Goal: Task Accomplishment & Management: Complete application form

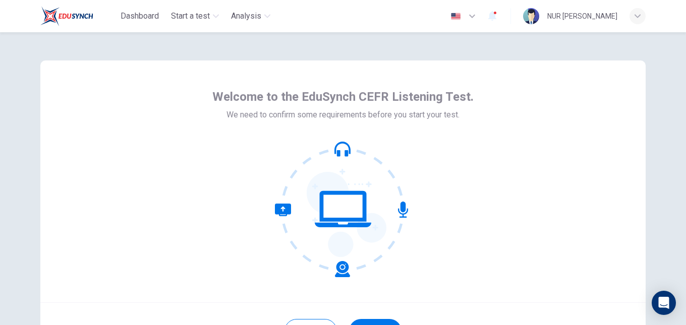
scroll to position [95, 0]
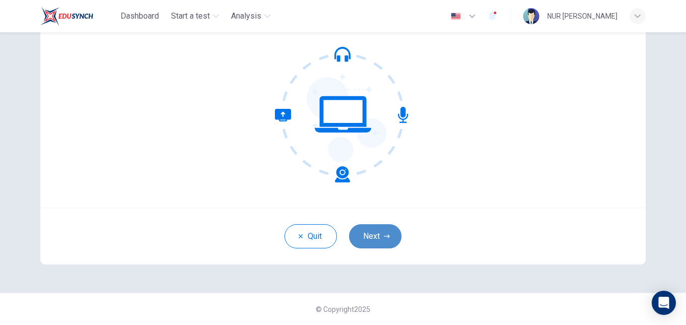
click at [384, 230] on button "Next" at bounding box center [375, 236] width 52 height 24
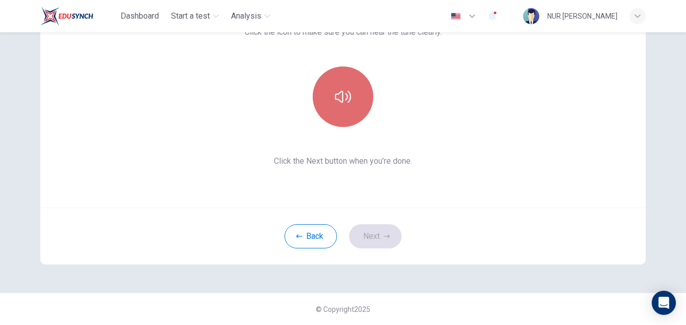
click at [346, 78] on button "button" at bounding box center [343, 97] width 60 height 60
click at [342, 111] on button "button" at bounding box center [343, 97] width 60 height 60
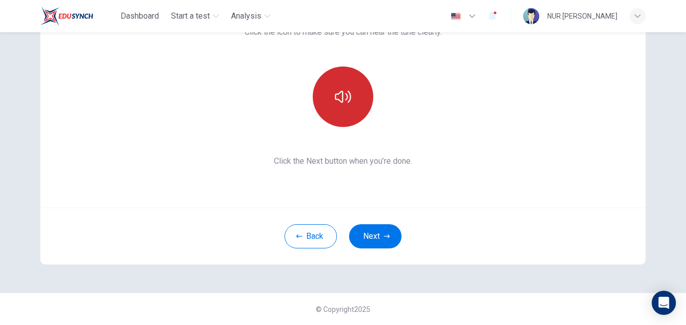
click at [342, 111] on button "button" at bounding box center [343, 97] width 60 height 60
click at [346, 109] on button "button" at bounding box center [343, 97] width 60 height 60
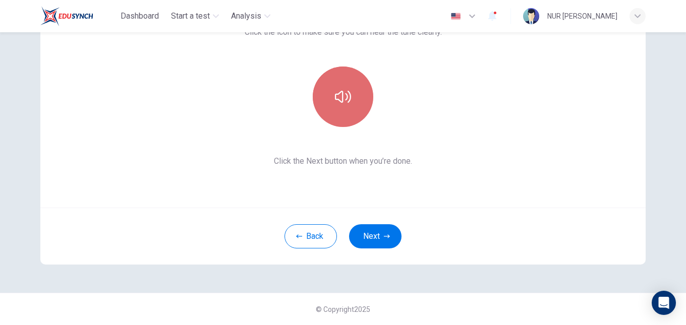
click at [346, 109] on button "button" at bounding box center [343, 97] width 60 height 60
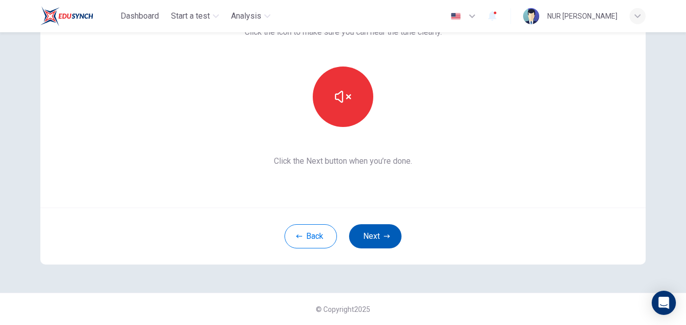
click at [380, 237] on button "Next" at bounding box center [375, 236] width 52 height 24
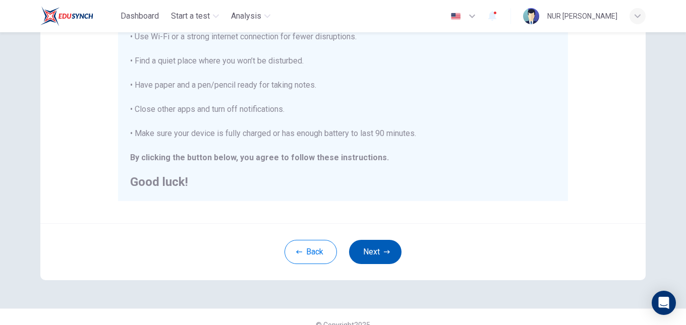
scroll to position [220, 0]
click at [384, 250] on icon "button" at bounding box center [387, 252] width 6 height 6
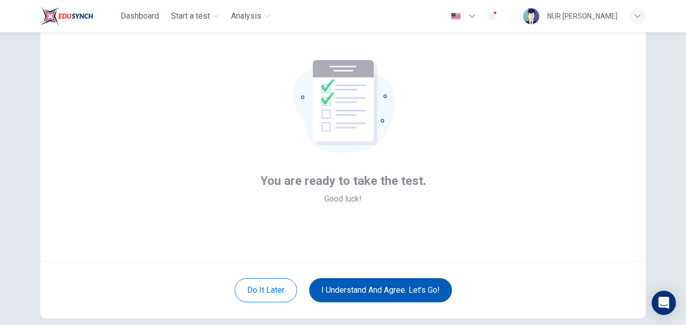
scroll to position [41, 0]
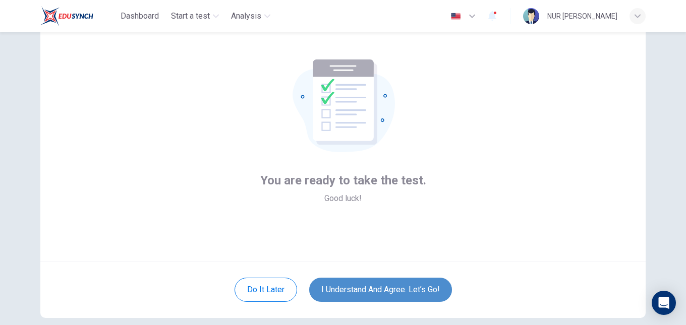
click at [376, 285] on button "I understand and agree. Let’s go!" at bounding box center [380, 290] width 143 height 24
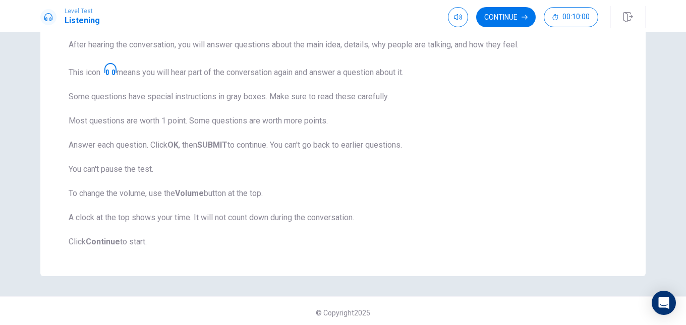
scroll to position [158, 0]
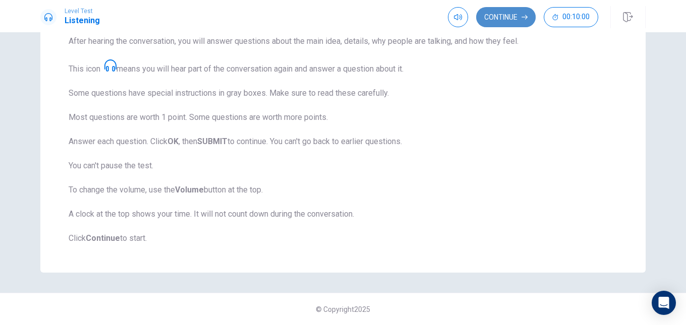
click at [493, 15] on button "Continue" at bounding box center [505, 17] width 59 height 20
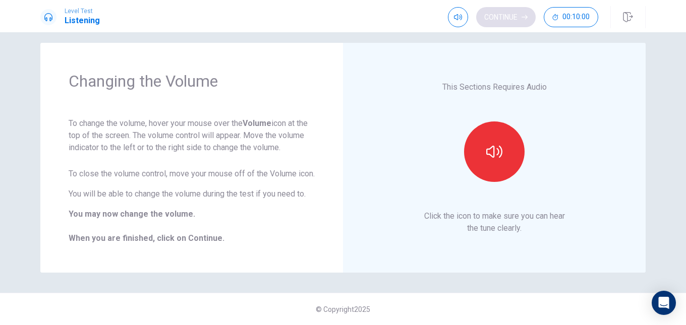
scroll to position [22, 0]
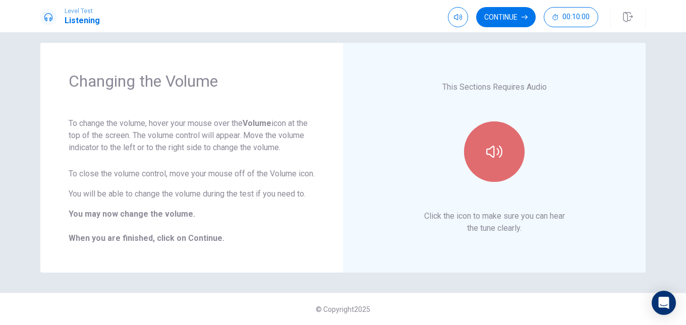
click at [498, 123] on button "button" at bounding box center [494, 151] width 60 height 60
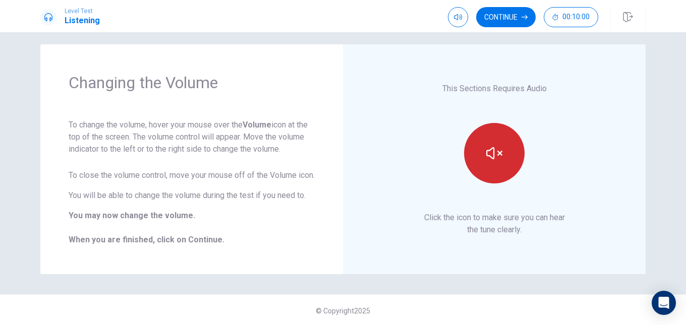
scroll to position [8, 0]
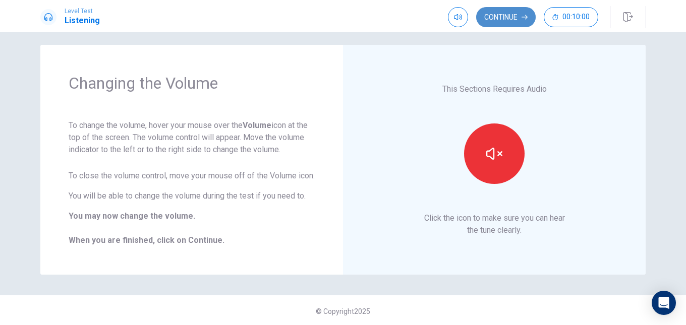
click at [516, 20] on button "Continue" at bounding box center [505, 17] width 59 height 20
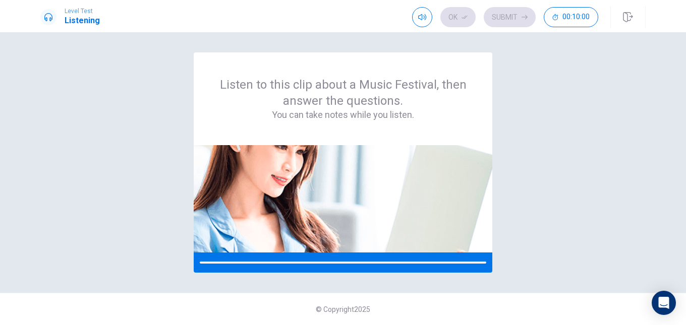
scroll to position [0, 0]
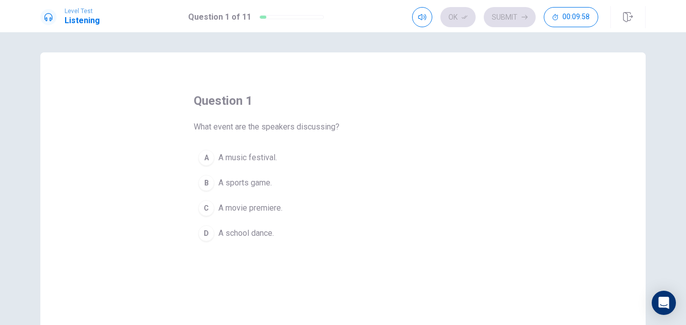
click at [208, 158] on div "A" at bounding box center [206, 158] width 16 height 16
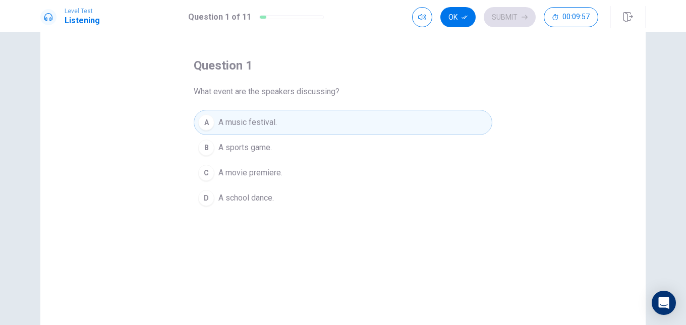
scroll to position [38, 0]
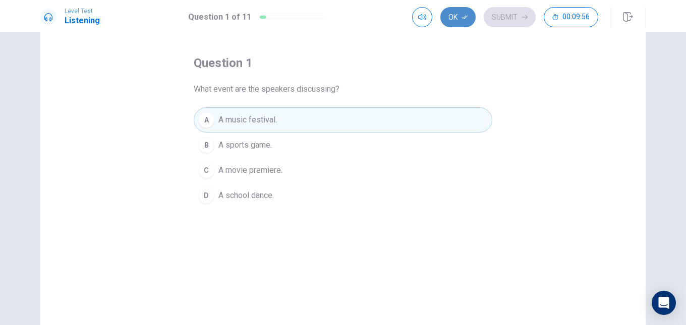
click at [460, 21] on button "Ok" at bounding box center [457, 17] width 35 height 20
click at [502, 13] on button "Submit" at bounding box center [509, 17] width 52 height 20
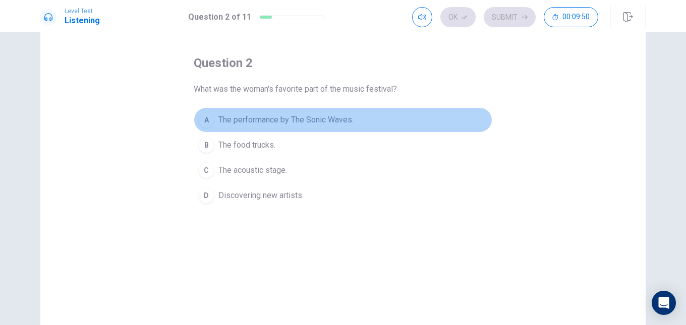
click at [222, 121] on span "The performance by The Sonic Waves." at bounding box center [285, 120] width 135 height 12
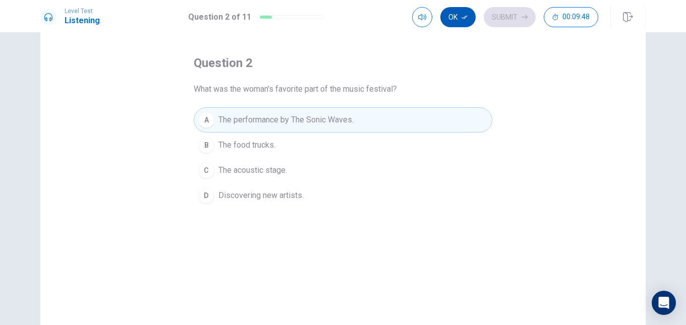
click at [465, 20] on button "Ok" at bounding box center [457, 17] width 35 height 20
click at [524, 15] on icon "button" at bounding box center [524, 17] width 6 height 6
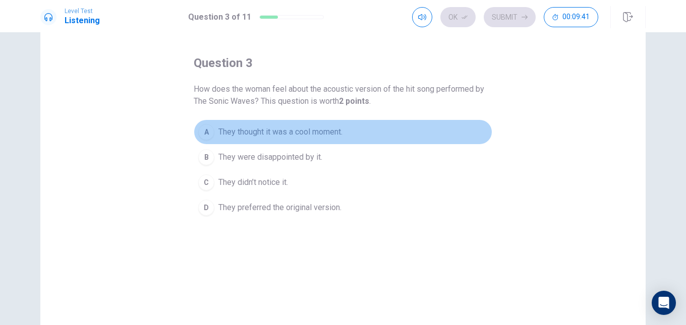
click at [289, 134] on span "They thought it was a cool moment." at bounding box center [280, 132] width 124 height 12
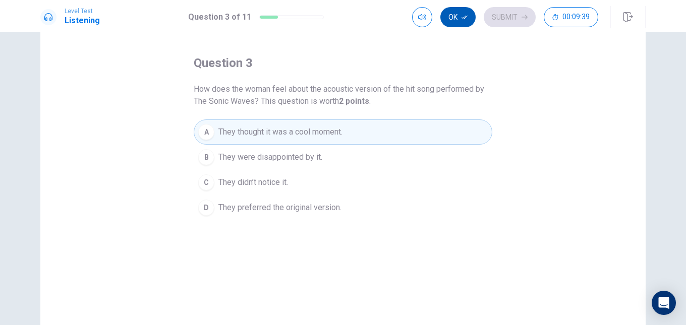
click at [463, 19] on icon "button" at bounding box center [464, 17] width 6 height 6
click at [508, 18] on button "Submit" at bounding box center [509, 17] width 52 height 20
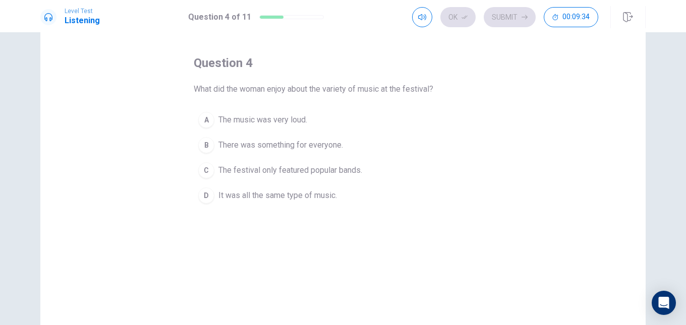
click at [283, 146] on span "There was something for everyone." at bounding box center [280, 145] width 125 height 12
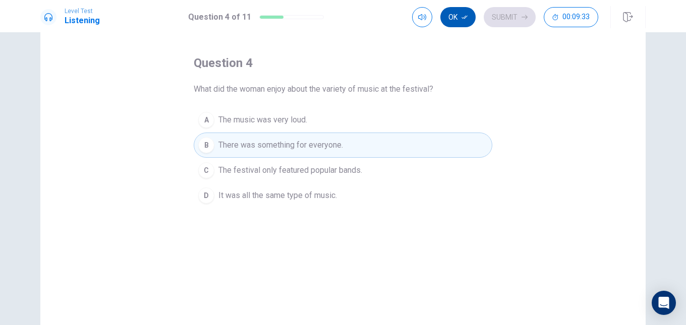
click at [460, 18] on button "Ok" at bounding box center [457, 17] width 35 height 20
click at [502, 18] on button "Submit" at bounding box center [509, 17] width 52 height 20
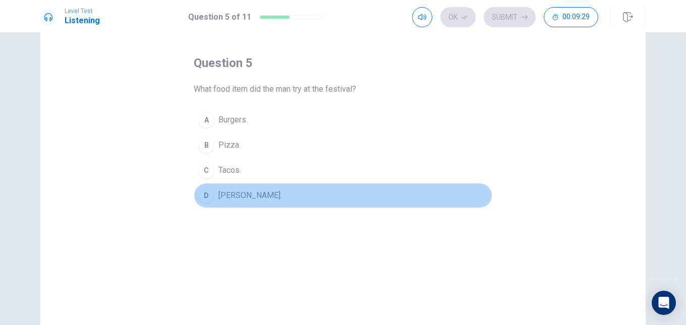
click at [229, 193] on span "Sushi burrito." at bounding box center [250, 196] width 64 height 12
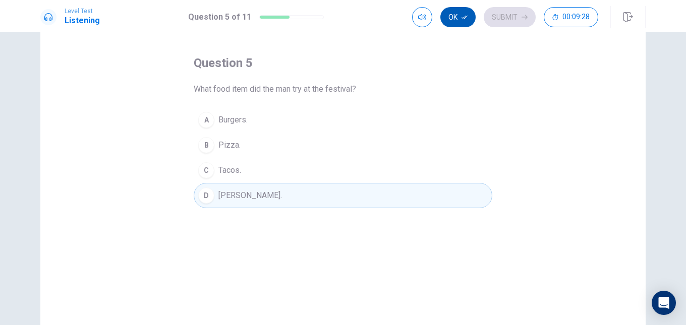
click at [455, 14] on button "Ok" at bounding box center [457, 17] width 35 height 20
click at [502, 17] on button "Submit" at bounding box center [509, 17] width 52 height 20
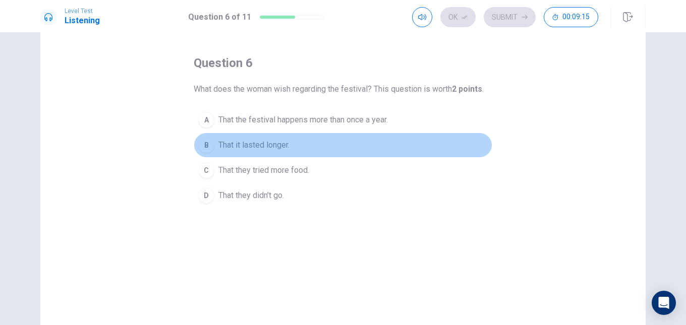
click at [271, 144] on span "That it lasted longer." at bounding box center [253, 145] width 71 height 12
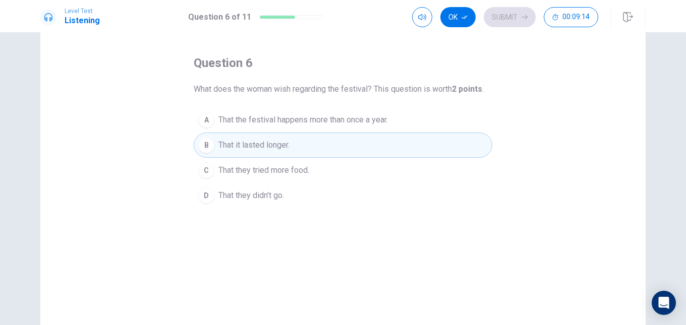
click at [379, 119] on span "That the festival happens more than once a year." at bounding box center [302, 120] width 169 height 12
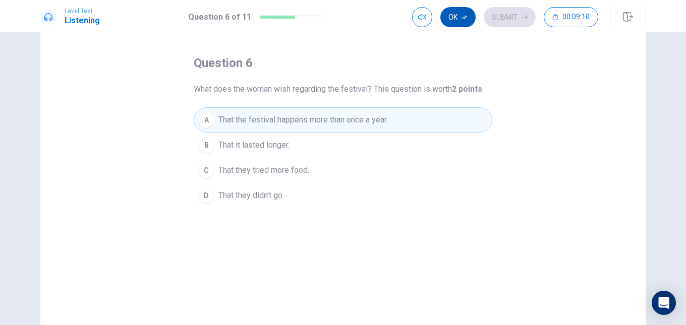
click at [470, 14] on button "Ok" at bounding box center [457, 17] width 35 height 20
click at [508, 20] on button "Submit" at bounding box center [509, 17] width 52 height 20
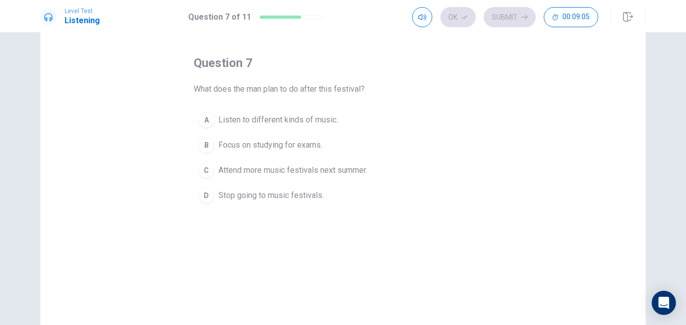
click at [315, 166] on span "Attend more music festivals next summer." at bounding box center [292, 170] width 149 height 12
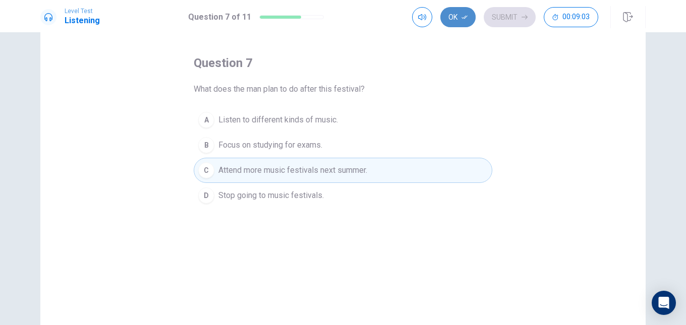
click at [468, 15] on button "Ok" at bounding box center [457, 17] width 35 height 20
click at [502, 20] on button "Submit" at bounding box center [509, 17] width 52 height 20
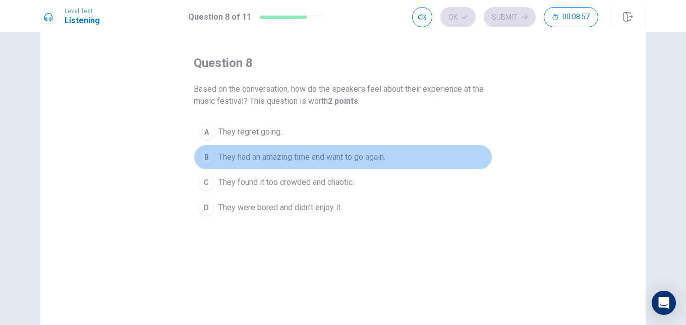
click at [297, 160] on span "They had an amazing time and want to go again." at bounding box center [301, 157] width 167 height 12
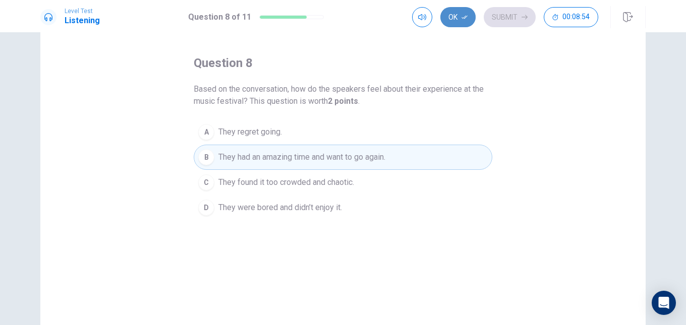
click at [465, 22] on button "Ok" at bounding box center [457, 17] width 35 height 20
click at [510, 20] on button "Submit" at bounding box center [509, 17] width 52 height 20
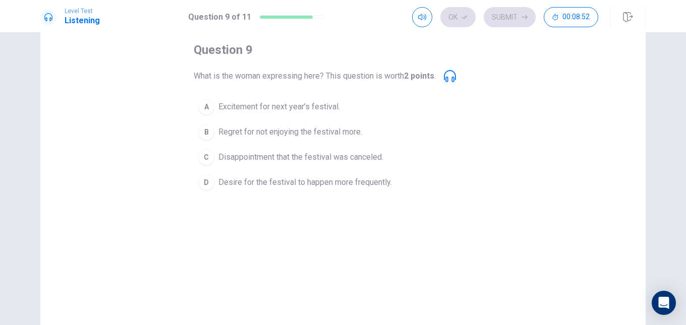
scroll to position [41, 0]
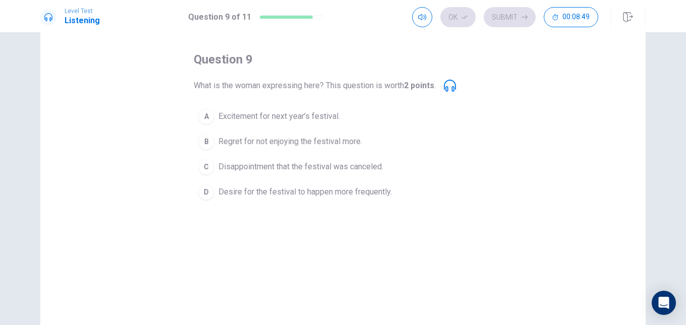
click at [282, 197] on span "Desire for the festival to happen more frequently." at bounding box center [304, 192] width 173 height 12
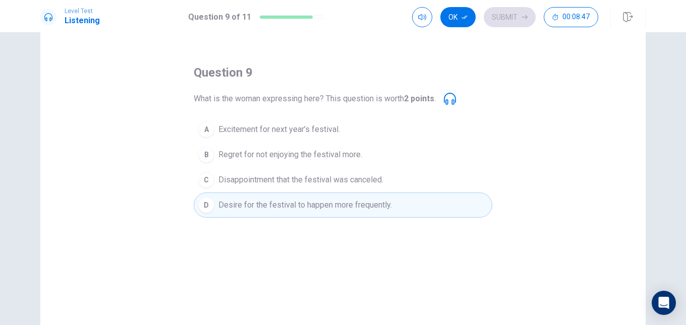
scroll to position [27, 0]
click at [457, 15] on button "Ok" at bounding box center [457, 17] width 35 height 20
click at [500, 15] on button "Submit" at bounding box center [509, 17] width 52 height 20
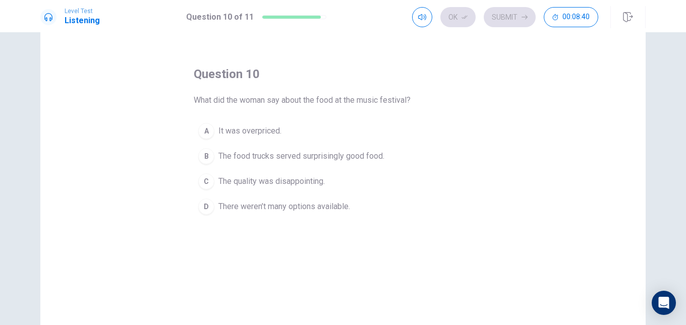
click at [240, 157] on span "The food trucks served surprisingly good food." at bounding box center [301, 156] width 166 height 12
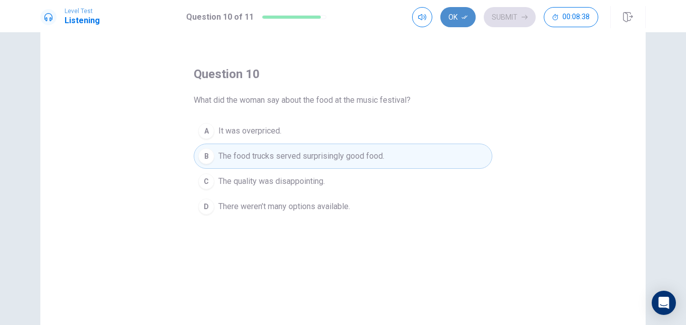
click at [466, 10] on button "Ok" at bounding box center [457, 17] width 35 height 20
click at [517, 20] on button "Submit" at bounding box center [509, 17] width 52 height 20
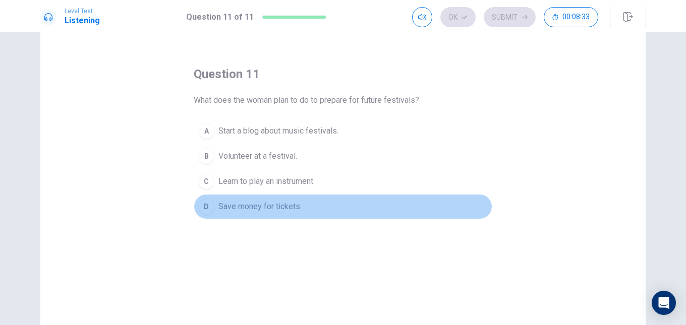
click at [245, 206] on span "Save money for tickets." at bounding box center [259, 207] width 83 height 12
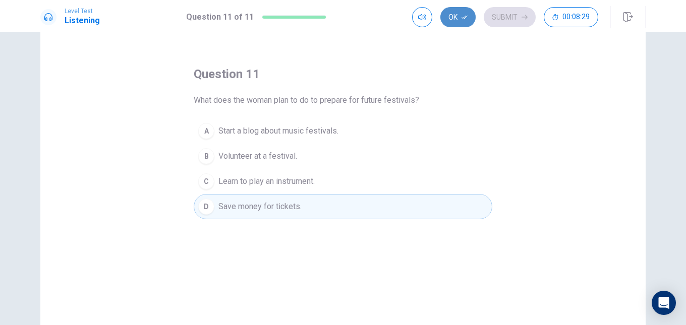
click at [466, 18] on icon "button" at bounding box center [464, 17] width 6 height 6
click at [501, 14] on button "Submit" at bounding box center [509, 17] width 52 height 20
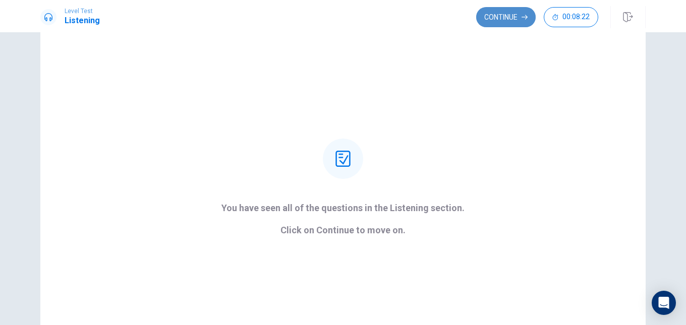
click at [509, 9] on button "Continue" at bounding box center [505, 17] width 59 height 20
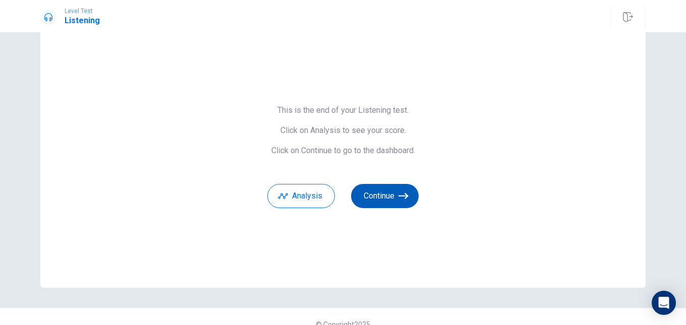
click at [385, 201] on button "Continue" at bounding box center [385, 196] width 68 height 24
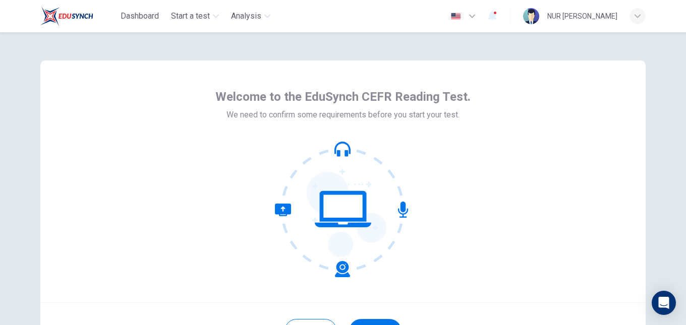
scroll to position [78, 0]
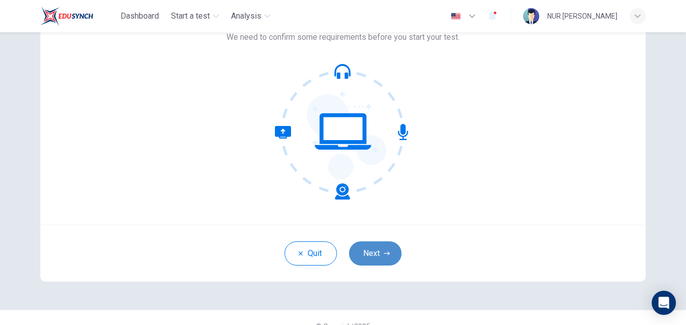
click at [384, 252] on icon "button" at bounding box center [387, 254] width 6 height 6
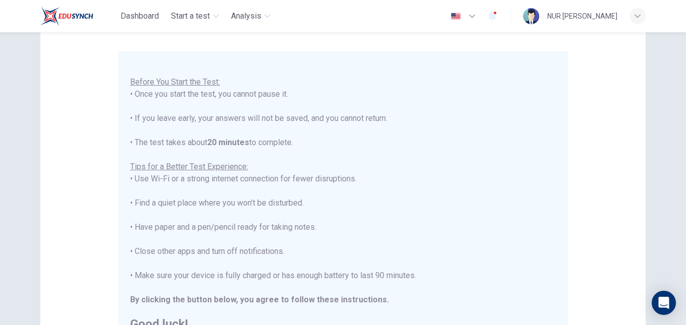
scroll to position [180, 0]
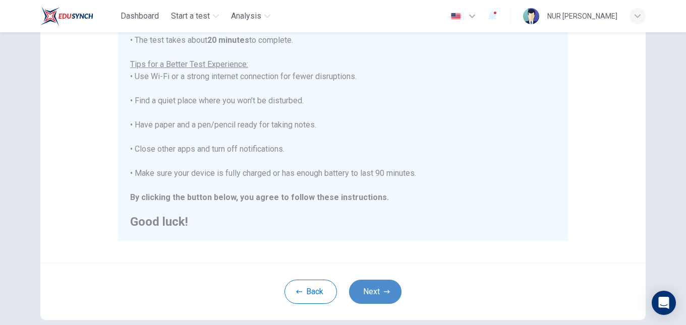
click at [374, 288] on button "Next" at bounding box center [375, 292] width 52 height 24
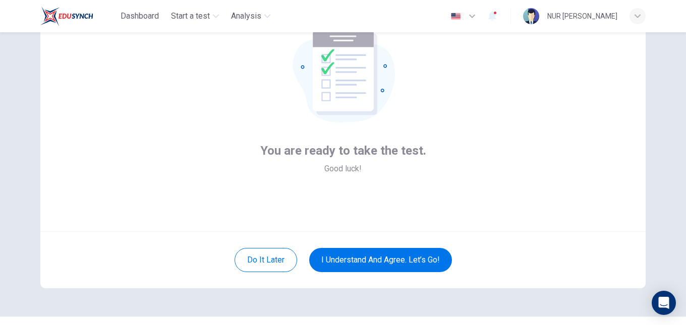
scroll to position [70, 0]
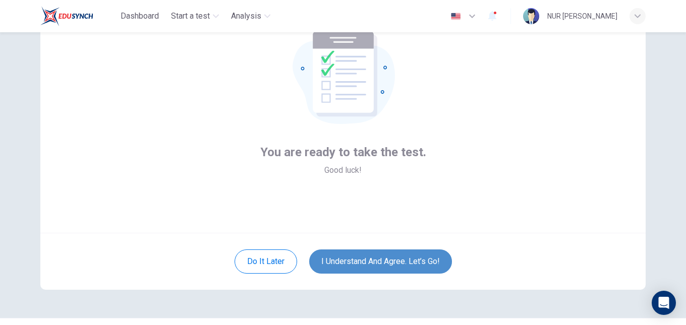
click at [386, 256] on button "I understand and agree. Let’s go!" at bounding box center [380, 262] width 143 height 24
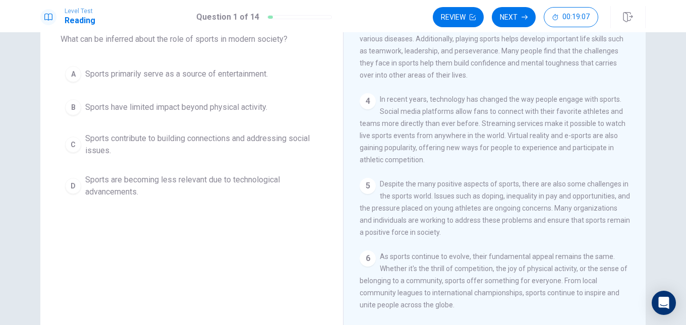
scroll to position [63, 0]
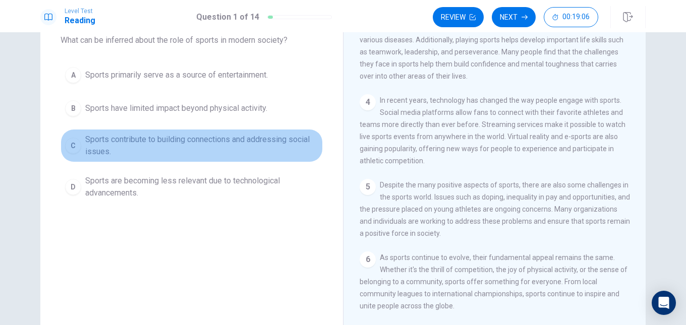
click at [276, 146] on span "Sports contribute to building connections and addressing social issues." at bounding box center [201, 146] width 233 height 24
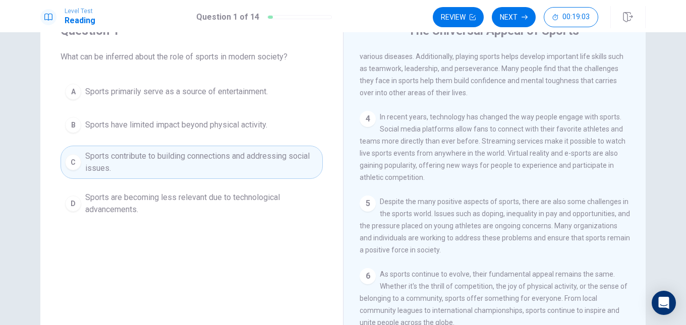
scroll to position [45, 0]
click at [503, 22] on button "Next" at bounding box center [514, 17] width 44 height 20
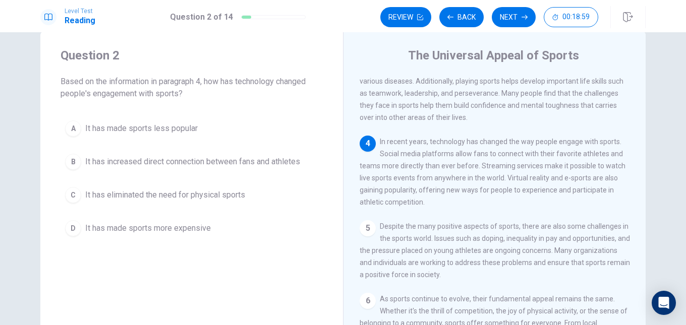
scroll to position [21, 0]
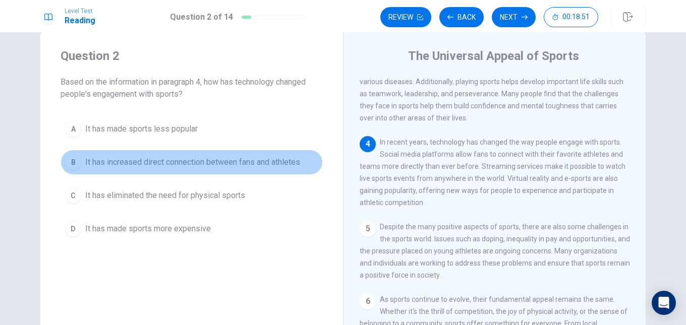
click at [241, 162] on span "It has increased direct connection between fans and athletes" at bounding box center [192, 162] width 215 height 12
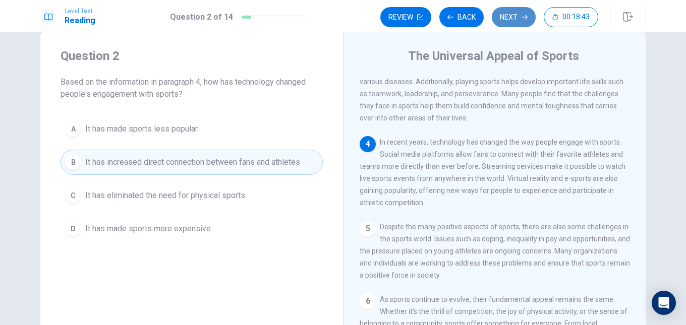
click at [520, 22] on button "Next" at bounding box center [514, 17] width 44 height 20
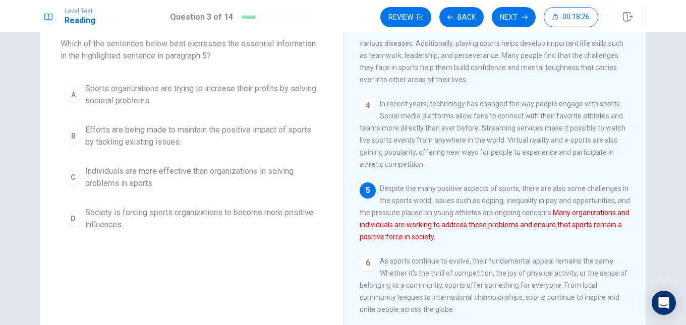
scroll to position [58, 0]
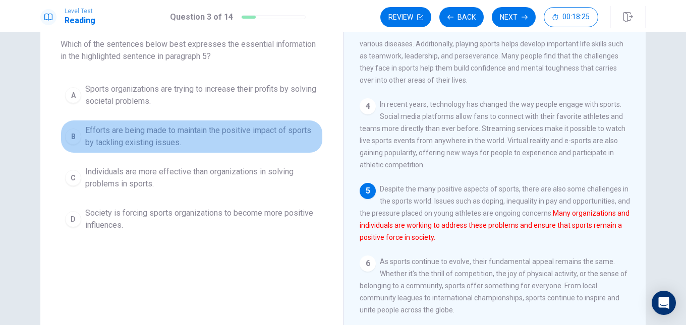
click at [251, 141] on span "Efforts are being made to maintain the positive impact of sports by tackling ex…" at bounding box center [201, 137] width 233 height 24
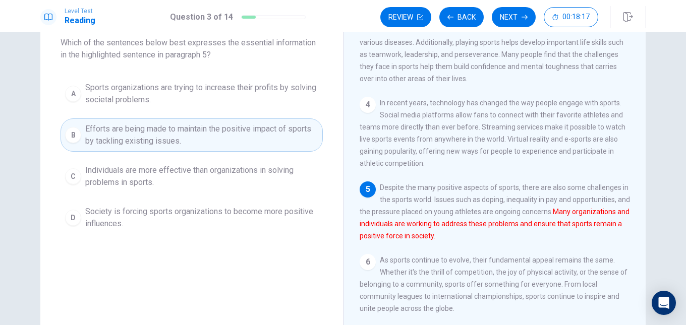
scroll to position [60, 0]
click at [509, 17] on button "Next" at bounding box center [514, 17] width 44 height 20
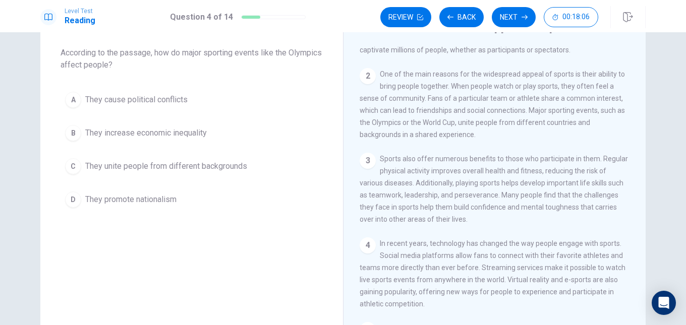
scroll to position [31, 0]
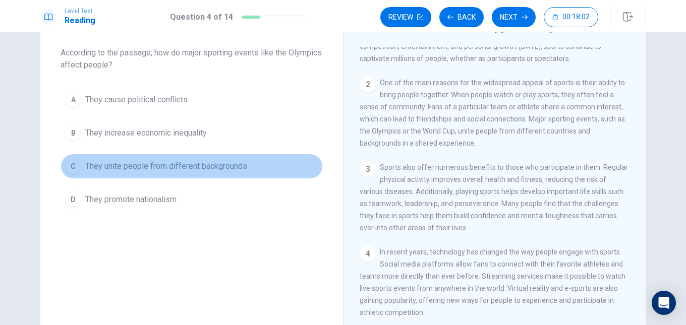
click at [170, 169] on span "They unite people from different backgrounds" at bounding box center [166, 166] width 162 height 12
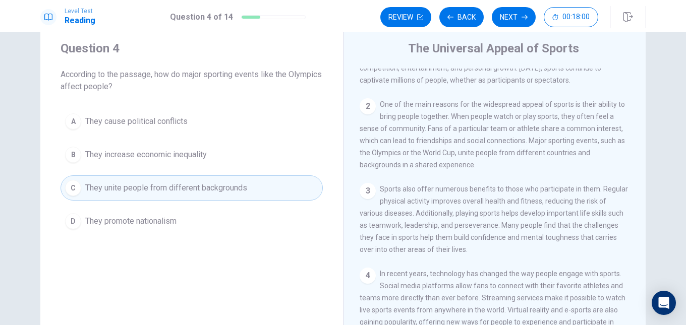
scroll to position [28, 0]
click at [510, 19] on button "Next" at bounding box center [514, 17] width 44 height 20
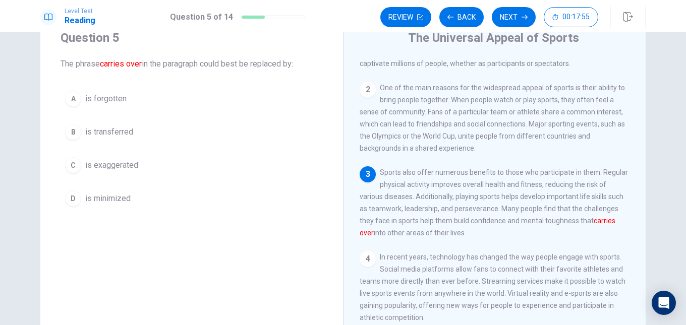
scroll to position [39, 0]
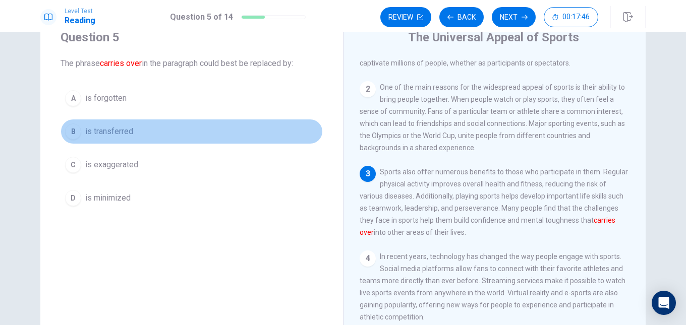
click at [129, 136] on span "is transferred" at bounding box center [109, 132] width 48 height 12
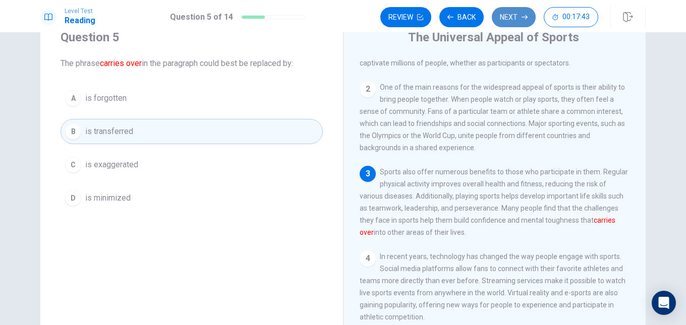
click at [513, 19] on button "Next" at bounding box center [514, 17] width 44 height 20
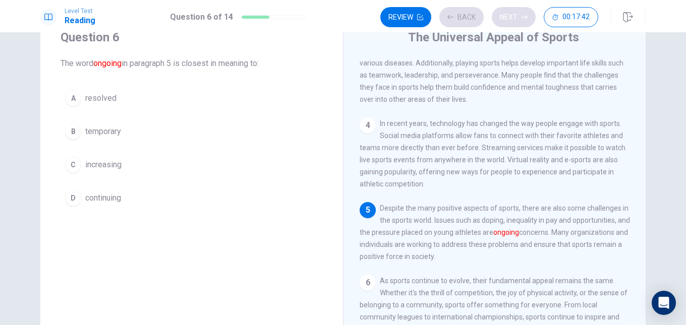
scroll to position [186, 0]
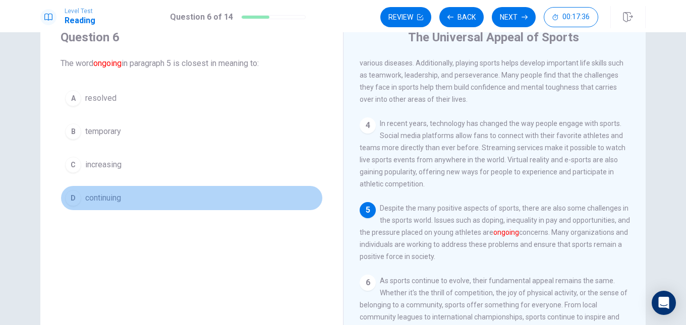
click at [116, 193] on span "continuing" at bounding box center [103, 198] width 36 height 12
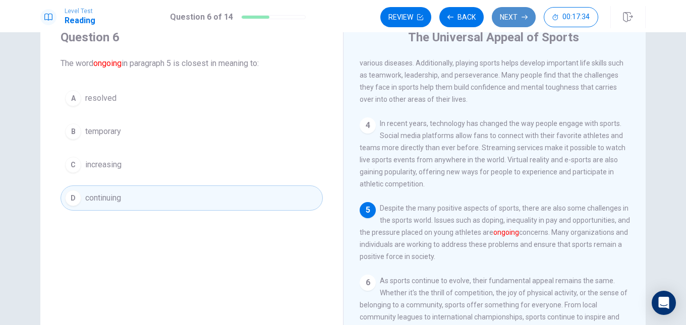
click at [506, 18] on button "Next" at bounding box center [514, 17] width 44 height 20
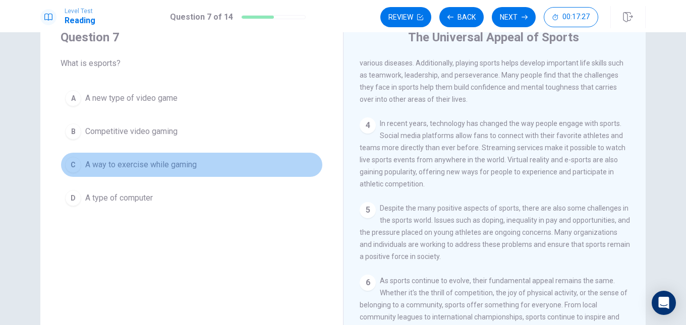
click at [166, 166] on span "A way to exercise while gaming" at bounding box center [140, 165] width 111 height 12
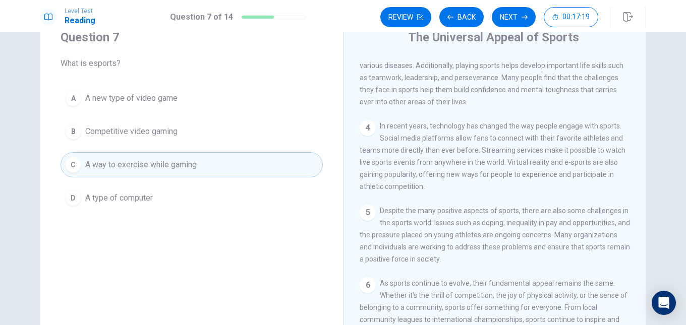
scroll to position [167, 0]
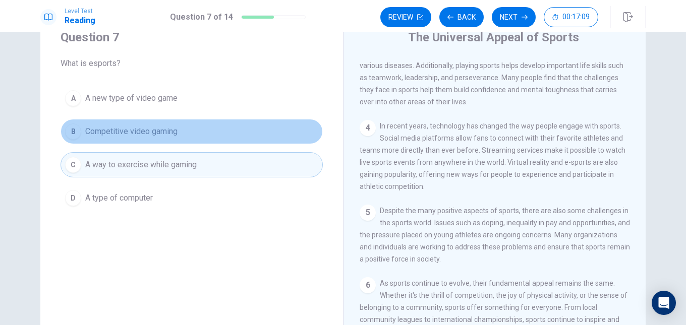
click at [236, 130] on button "B Competitive video gaming" at bounding box center [191, 131] width 262 height 25
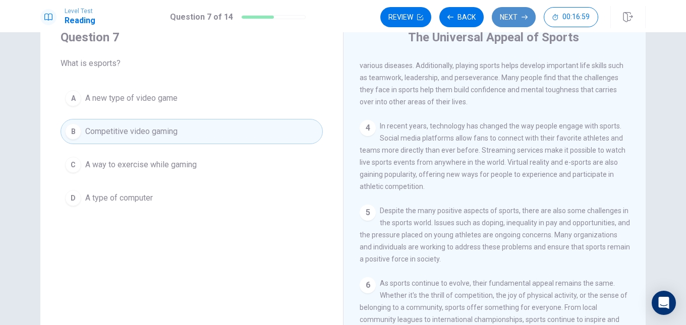
click at [512, 23] on button "Next" at bounding box center [514, 17] width 44 height 20
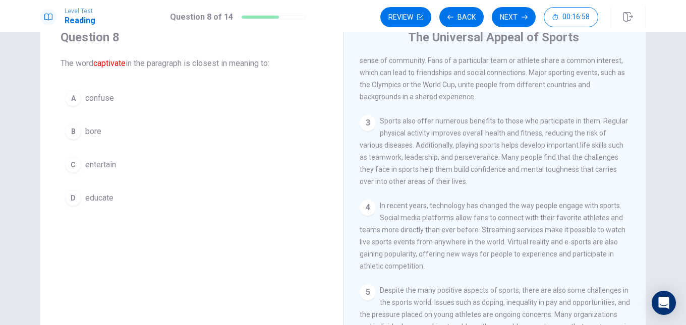
scroll to position [0, 0]
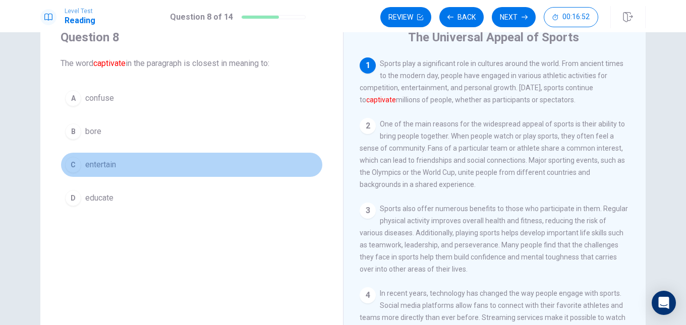
click at [105, 165] on span "entertain" at bounding box center [100, 165] width 31 height 12
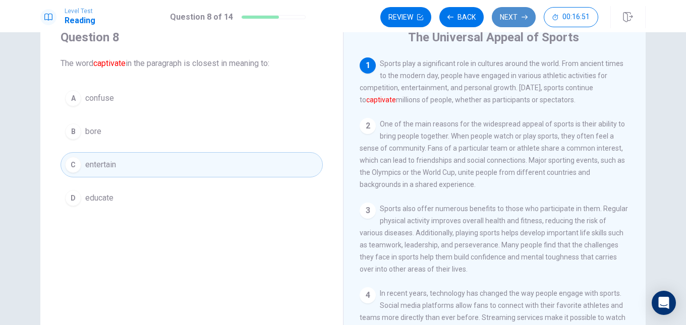
click at [512, 20] on button "Next" at bounding box center [514, 17] width 44 height 20
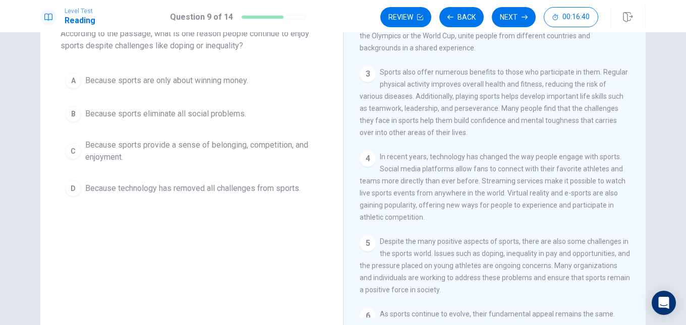
scroll to position [121, 0]
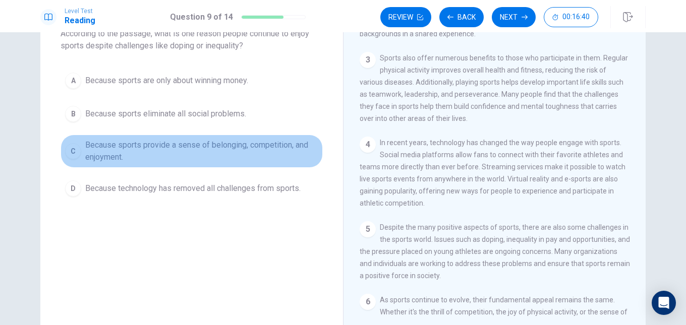
click at [277, 151] on span "Because sports provide a sense of belonging, competition, and enjoyment." at bounding box center [201, 151] width 233 height 24
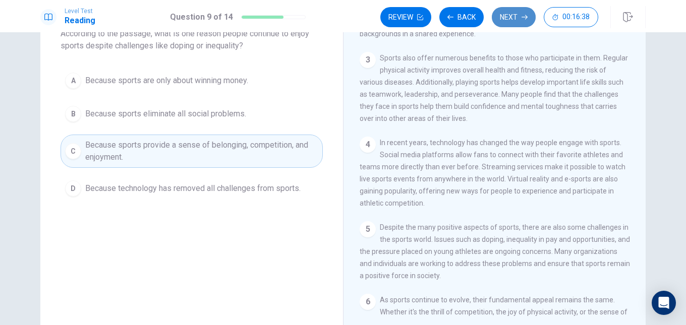
click at [509, 18] on button "Next" at bounding box center [514, 17] width 44 height 20
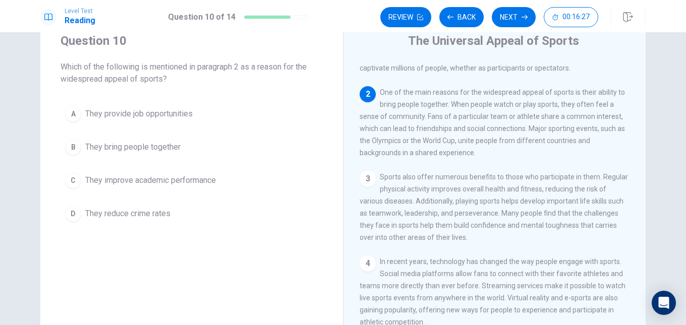
scroll to position [33, 0]
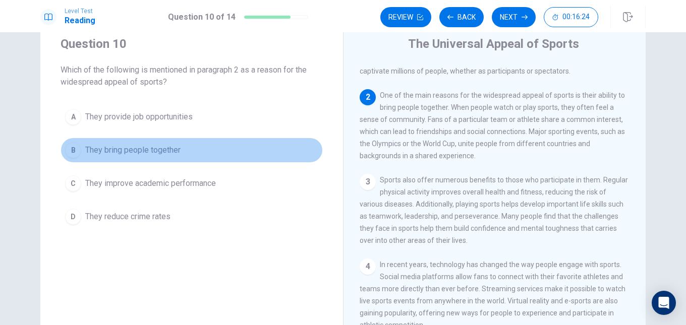
click at [161, 148] on span "They bring people together" at bounding box center [132, 150] width 95 height 12
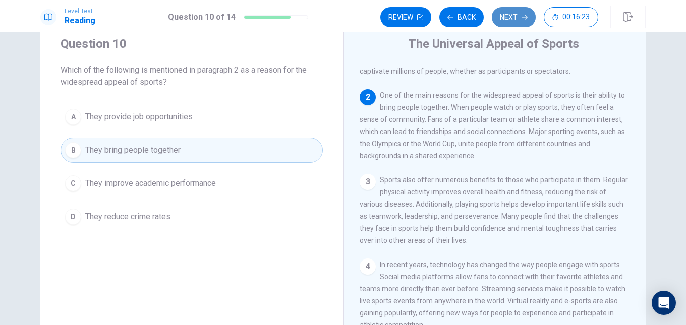
click at [519, 14] on button "Next" at bounding box center [514, 17] width 44 height 20
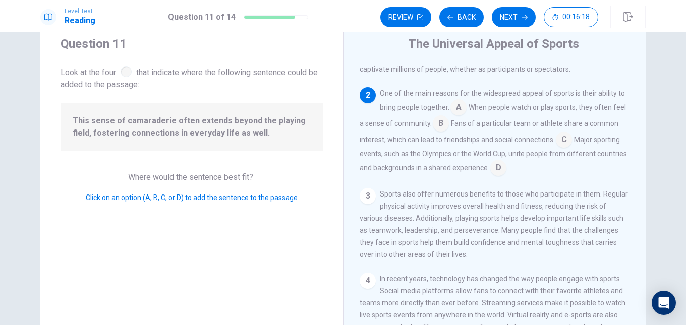
scroll to position [37, 0]
click at [458, 109] on input at bounding box center [458, 109] width 16 height 16
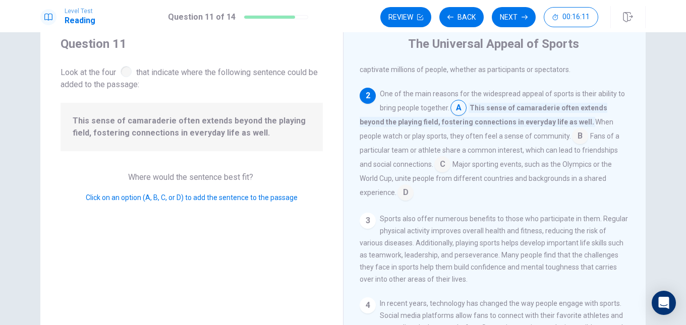
click at [572, 138] on input at bounding box center [580, 137] width 16 height 16
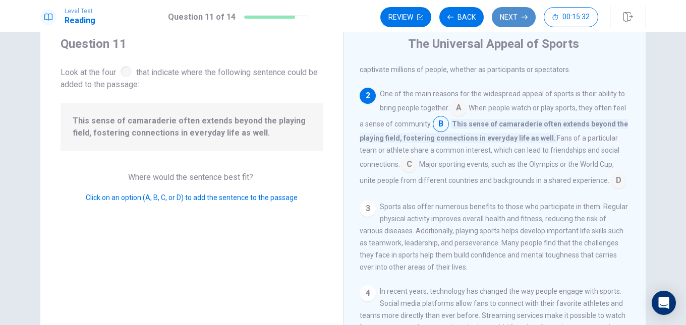
click at [516, 21] on button "Next" at bounding box center [514, 17] width 44 height 20
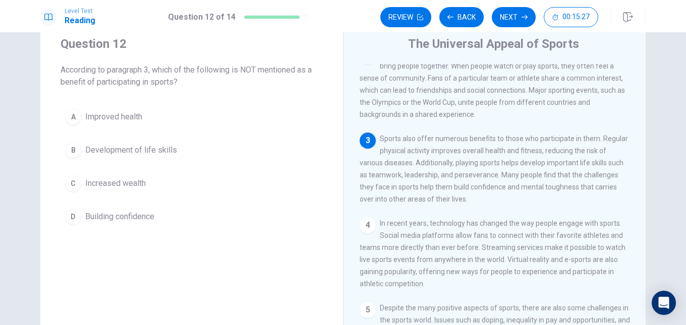
scroll to position [86, 0]
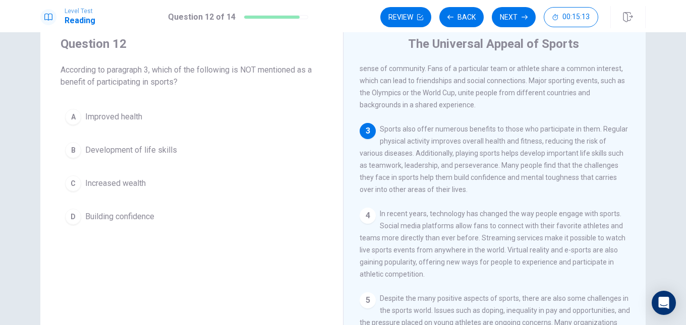
click at [125, 179] on span "Increased wealth" at bounding box center [115, 183] width 60 height 12
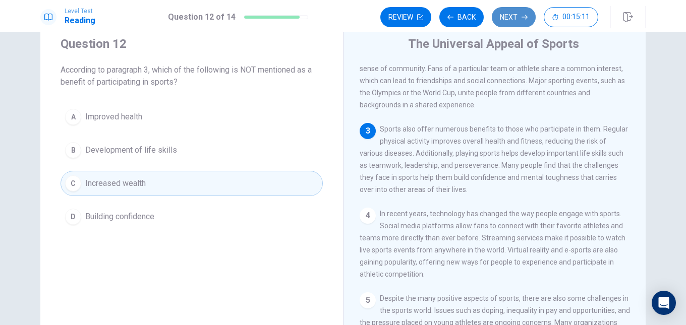
click at [505, 19] on button "Next" at bounding box center [514, 17] width 44 height 20
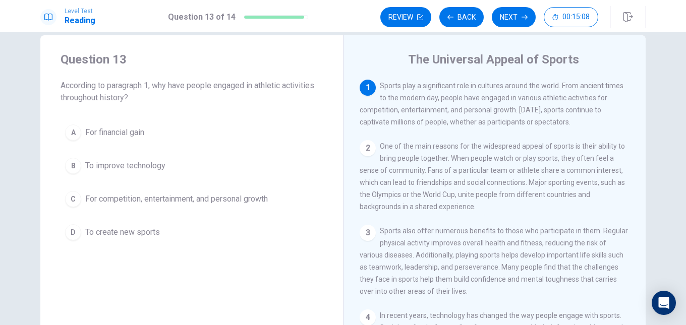
scroll to position [17, 0]
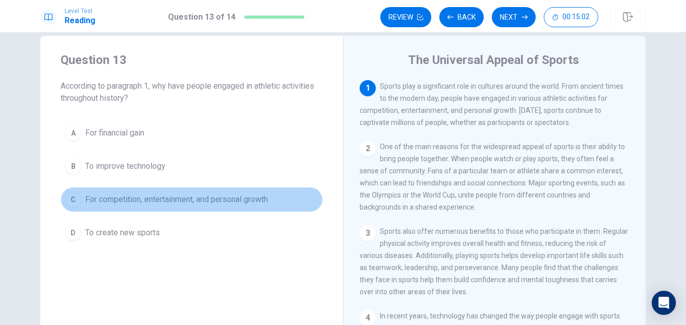
click at [178, 201] on span "For competition, entertainment, and personal growth" at bounding box center [176, 200] width 182 height 12
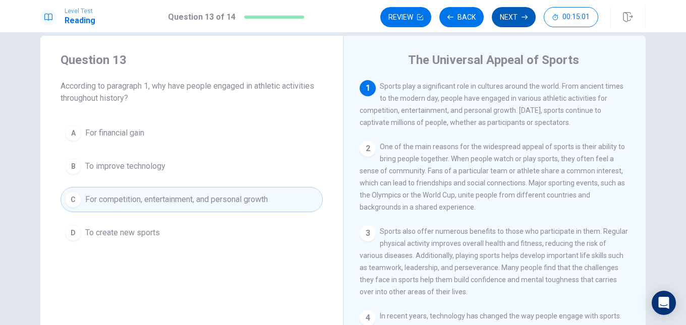
click at [511, 10] on button "Next" at bounding box center [514, 17] width 44 height 20
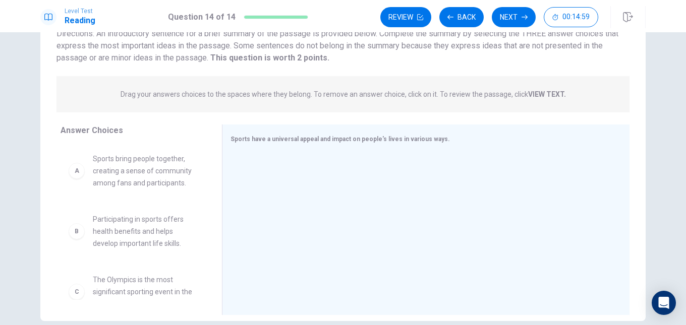
scroll to position [83, 0]
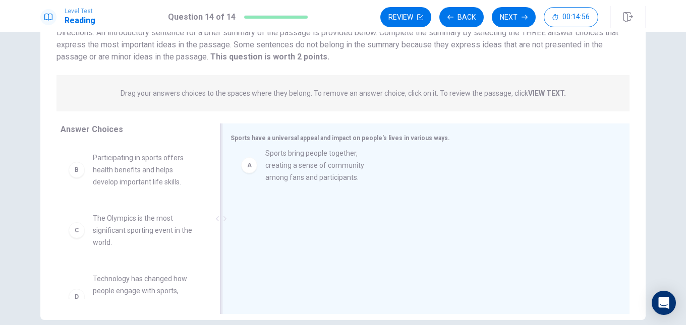
drag, startPoint x: 121, startPoint y: 175, endPoint x: 305, endPoint y: 169, distance: 184.1
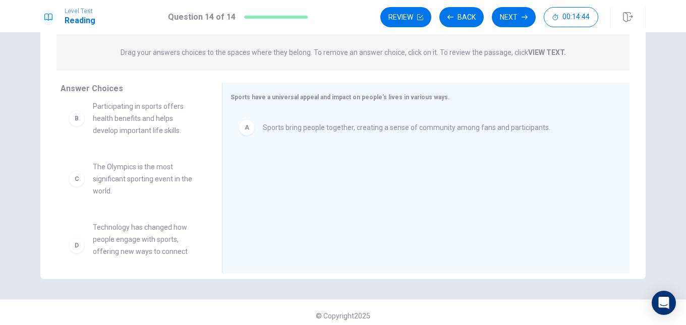
scroll to position [0, 0]
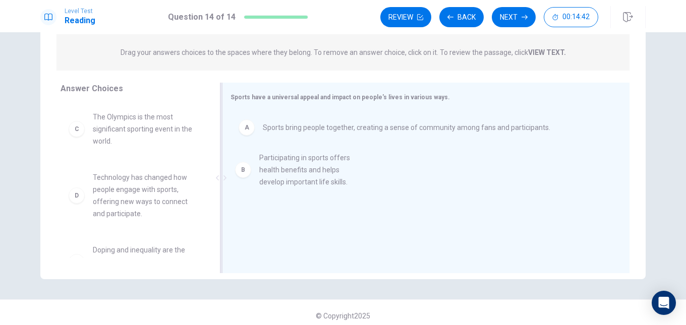
drag, startPoint x: 147, startPoint y: 131, endPoint x: 325, endPoint y: 171, distance: 182.6
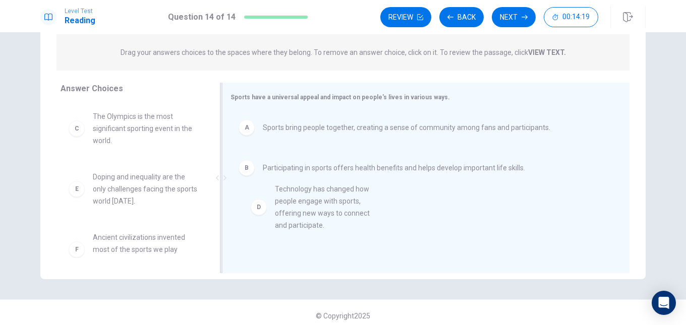
drag, startPoint x: 147, startPoint y: 197, endPoint x: 348, endPoint y: 207, distance: 201.9
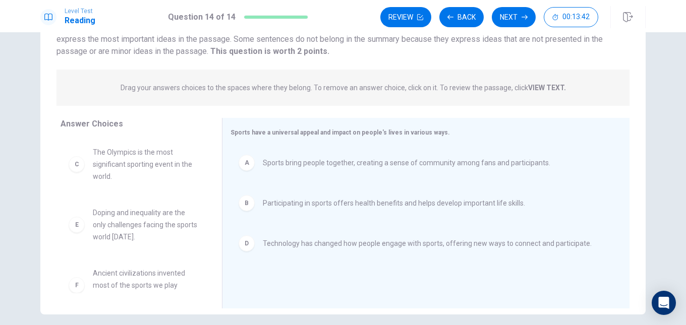
scroll to position [88, 0]
click at [524, 21] on button "Next" at bounding box center [514, 17] width 44 height 20
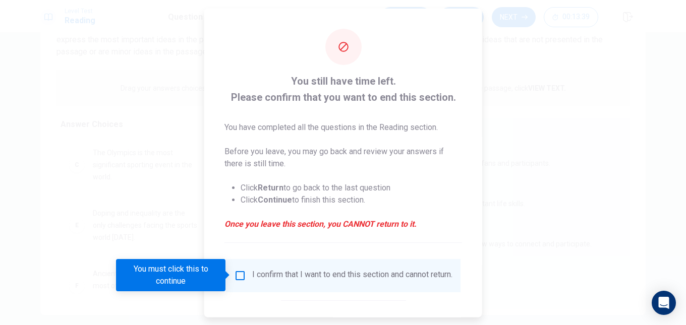
scroll to position [51, 0]
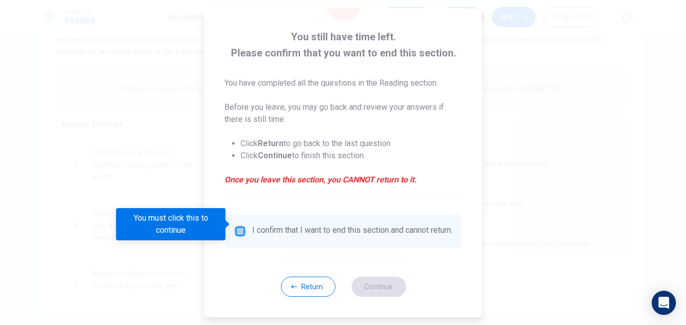
click at [239, 225] on input "You must click this to continue" at bounding box center [240, 231] width 12 height 12
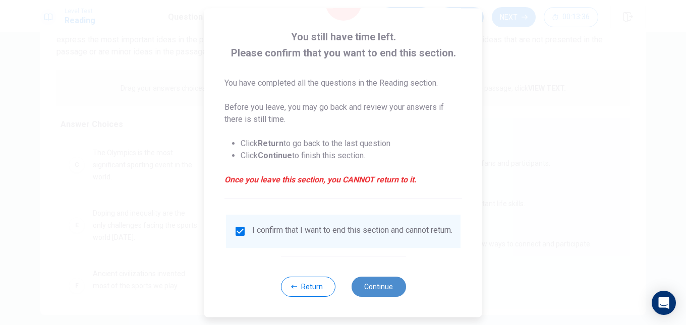
click at [385, 291] on button "Continue" at bounding box center [378, 287] width 54 height 20
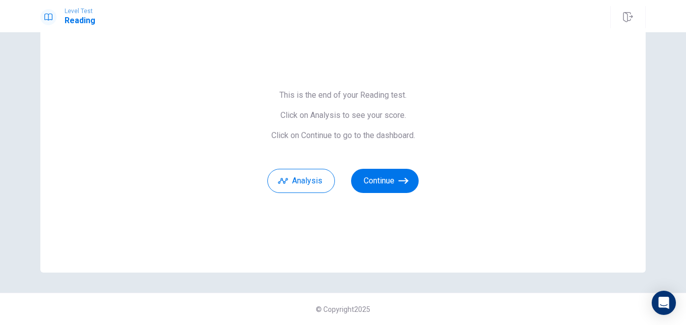
scroll to position [42, 0]
click at [403, 178] on icon "button" at bounding box center [403, 181] width 10 height 10
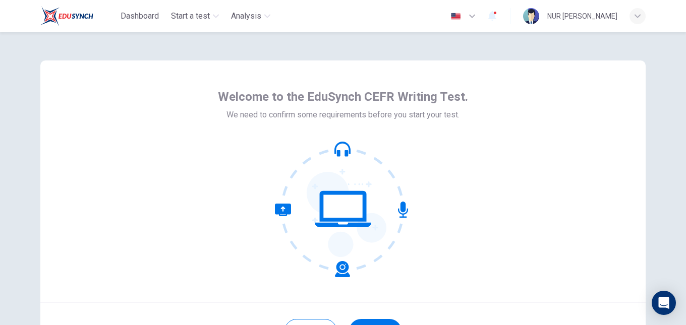
scroll to position [95, 0]
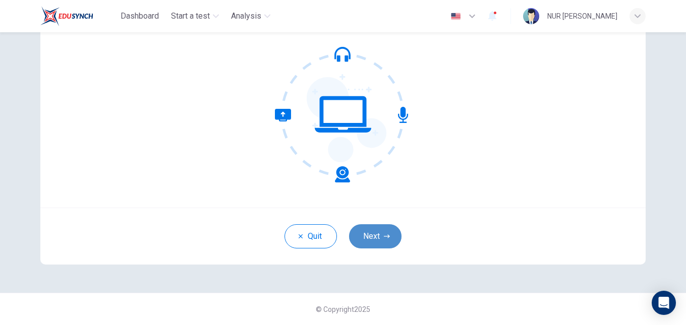
click at [387, 235] on icon "button" at bounding box center [387, 236] width 6 height 6
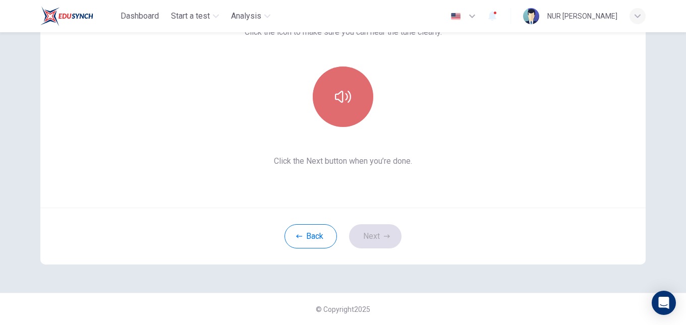
click at [338, 108] on button "button" at bounding box center [343, 97] width 60 height 60
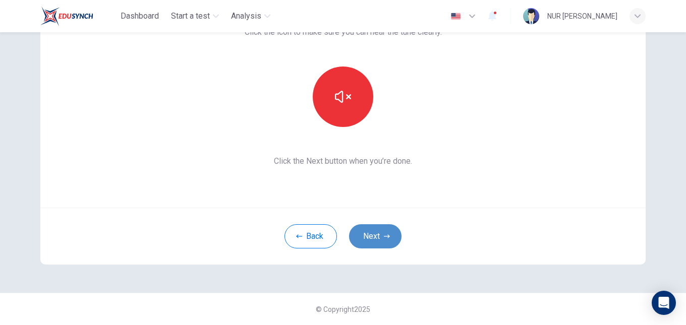
click at [384, 241] on button "Next" at bounding box center [375, 236] width 52 height 24
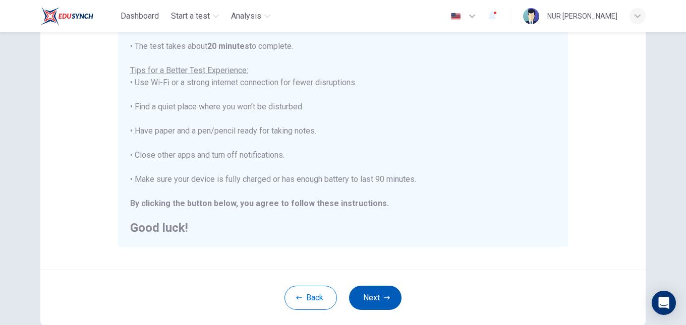
scroll to position [176, 0]
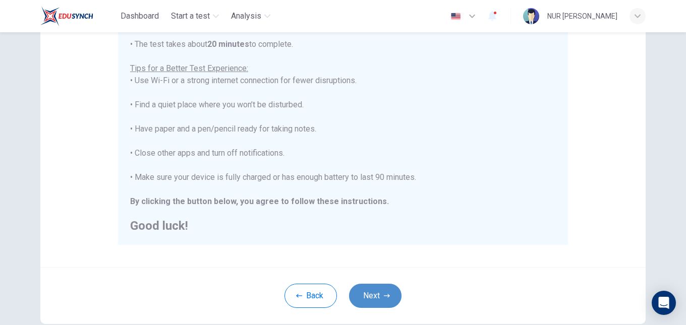
click at [384, 296] on icon "button" at bounding box center [387, 296] width 6 height 4
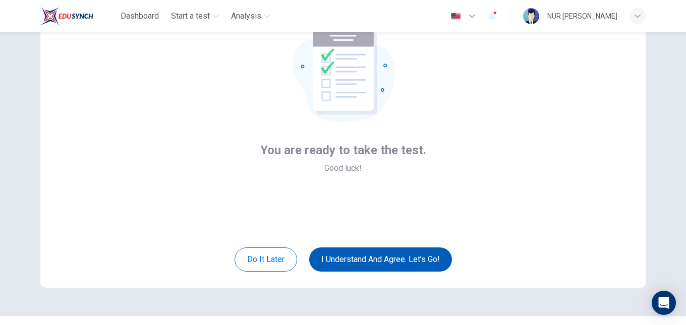
scroll to position [71, 0]
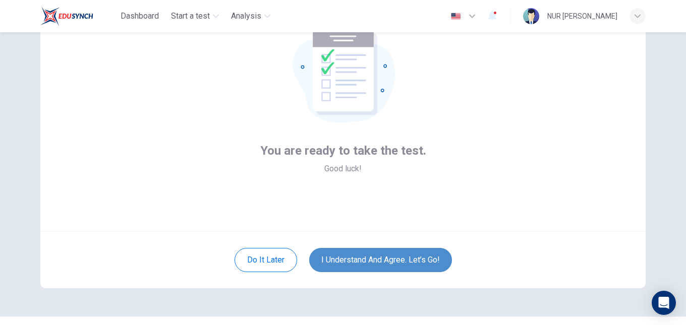
click at [399, 256] on button "I understand and agree. Let’s go!" at bounding box center [380, 260] width 143 height 24
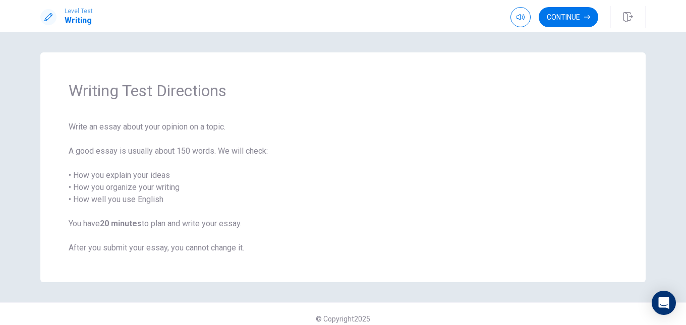
scroll to position [10, 0]
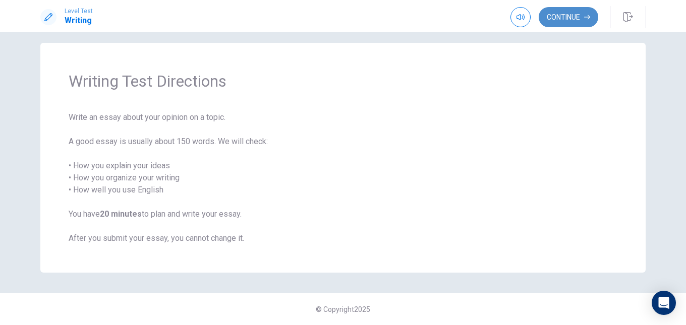
click at [584, 17] on icon "button" at bounding box center [587, 17] width 6 height 5
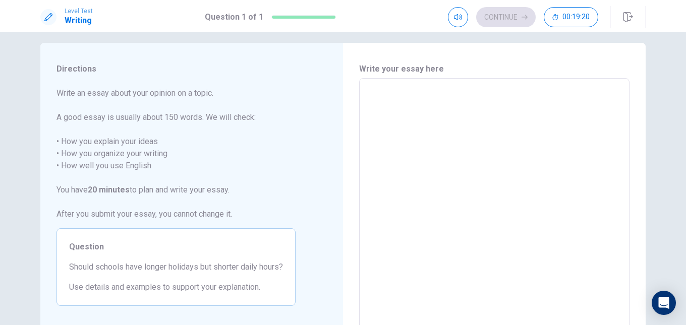
click at [431, 103] on textarea at bounding box center [494, 218] width 256 height 262
type textarea "T"
type textarea "x"
type textarea "Th"
type textarea "x"
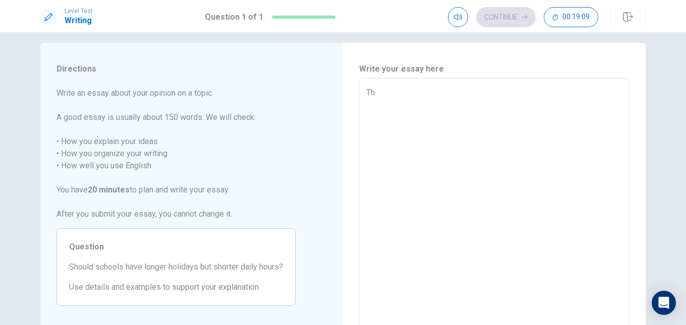
type textarea "Th"
type textarea "x"
type textarea "Th e"
type textarea "x"
type textarea "Th"
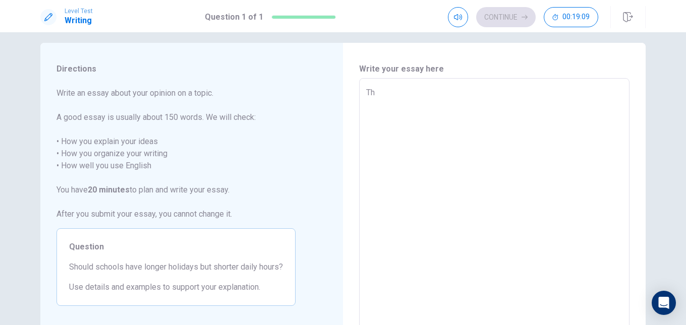
type textarea "x"
type textarea "Th"
type textarea "x"
type textarea "The"
type textarea "x"
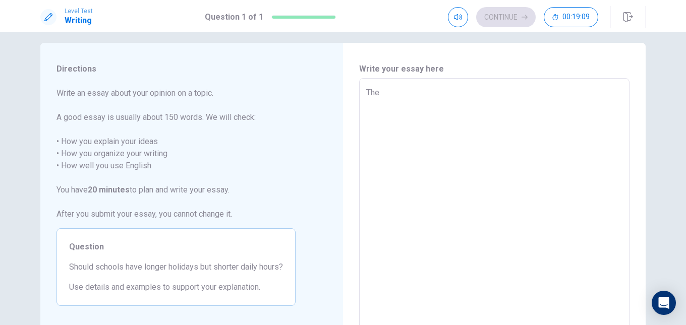
type textarea "The"
type textarea "x"
type textarea "The s"
type textarea "x"
type textarea "The str"
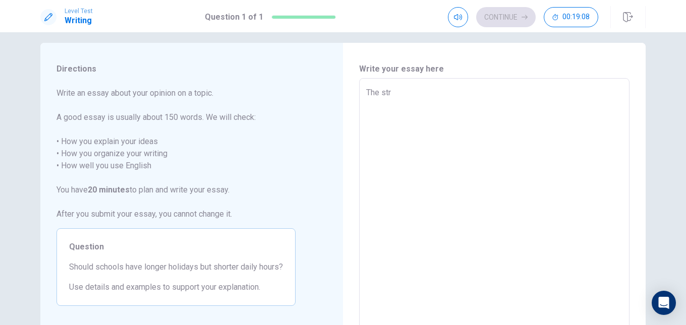
type textarea "x"
type textarea "The stru"
type textarea "x"
type textarea "The struc"
type textarea "x"
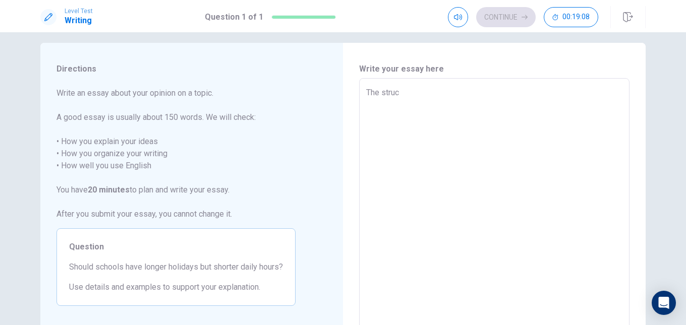
type textarea "The struct"
type textarea "x"
type textarea "The structu"
type textarea "x"
type textarea "The structur"
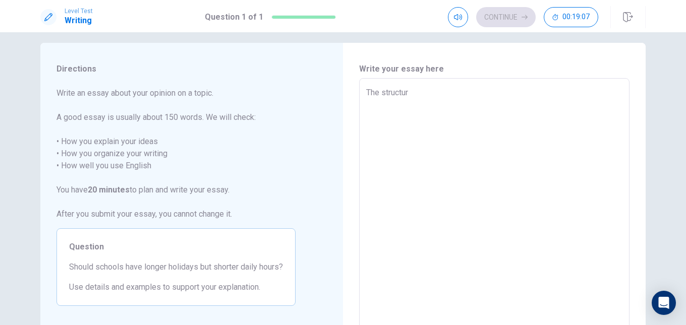
type textarea "x"
type textarea "The structure"
type textarea "x"
type textarea "The structure"
type textarea "x"
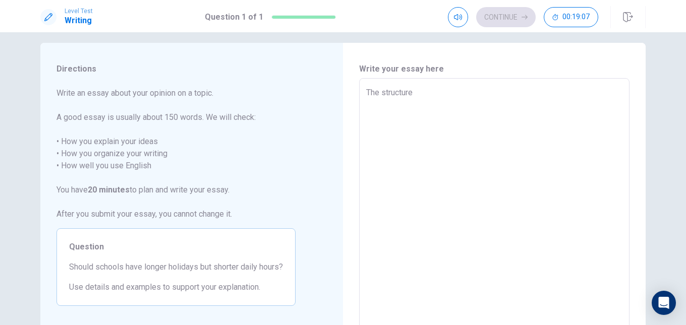
type textarea "The structure o"
type textarea "x"
type textarea "The structure of"
type textarea "x"
type textarea "The structure of"
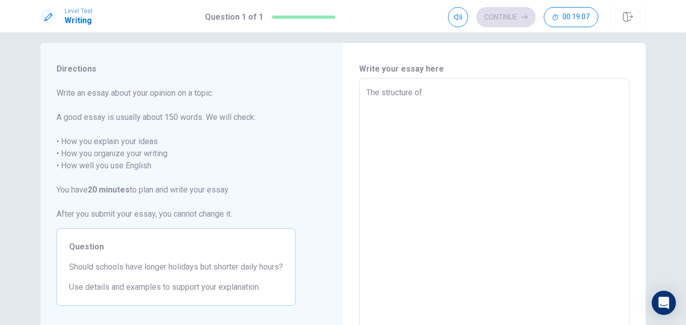
type textarea "x"
type textarea "The structure of a"
type textarea "x"
type textarea "The structure of a"
type textarea "x"
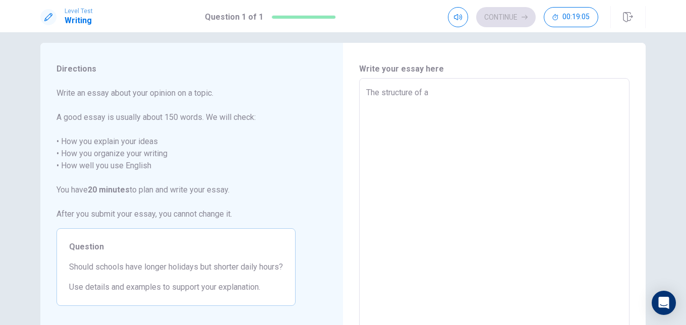
type textarea "The structure of a"
type textarea "x"
type textarea "The structure of"
type textarea "x"
type textarea "The structure of t"
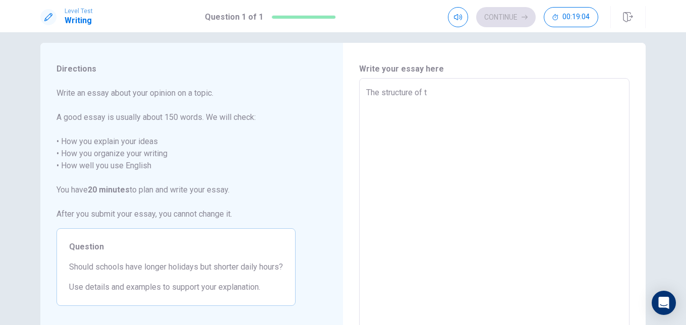
type textarea "x"
type textarea "The structure of th"
type textarea "x"
type textarea "The structure of the"
type textarea "x"
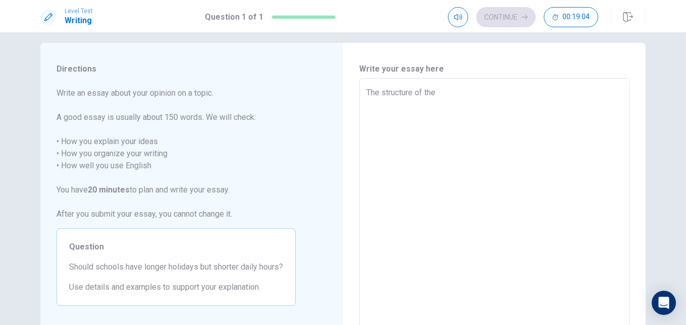
type textarea "The structure of the"
type textarea "x"
type textarea "The structure of the s"
type textarea "x"
type textarea "The structure of the sc"
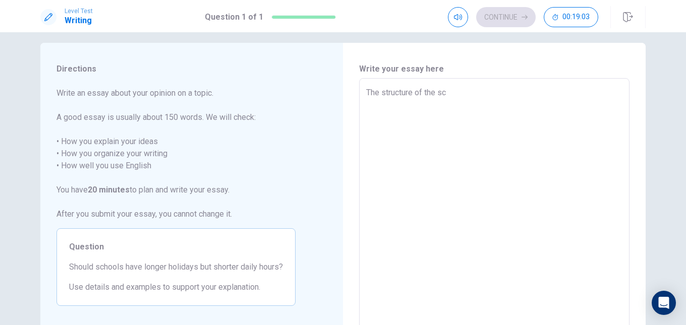
type textarea "x"
type textarea "The structure of the sch"
type textarea "x"
type textarea "The structure of the scho"
type textarea "x"
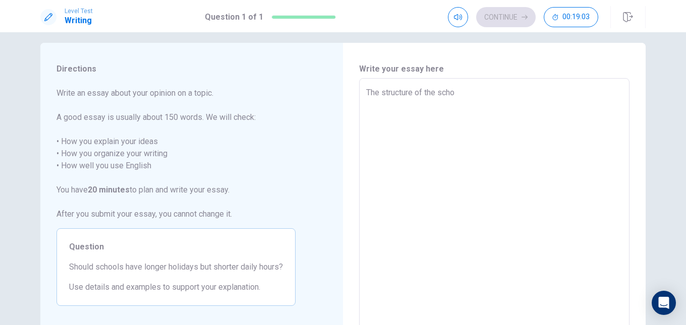
type textarea "The structure of the schoo"
type textarea "x"
type textarea "The structure of the school"
type textarea "x"
type textarea "The structure of the school"
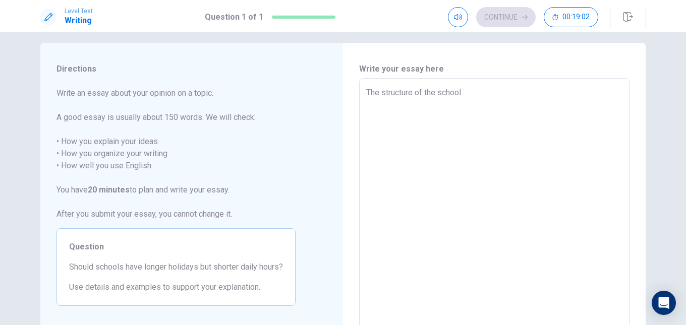
type textarea "x"
type textarea "The structure of the school c"
type textarea "x"
type textarea "The structure of the school ca"
type textarea "x"
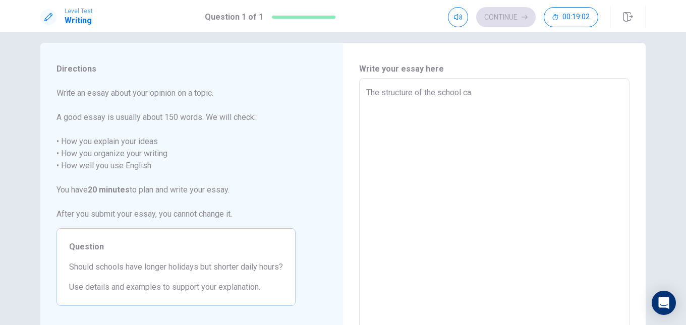
type textarea "The structure of the school cal"
type textarea "x"
type textarea "The structure of the school cale"
type textarea "x"
type textarea "The structure of the school calen"
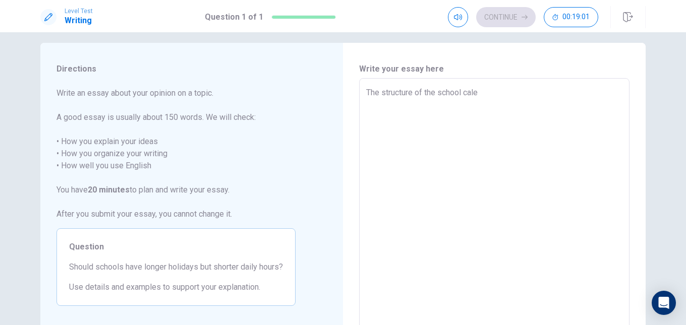
type textarea "x"
type textarea "The structure of the school calend"
type textarea "x"
type textarea "The structure of the school calenda"
type textarea "x"
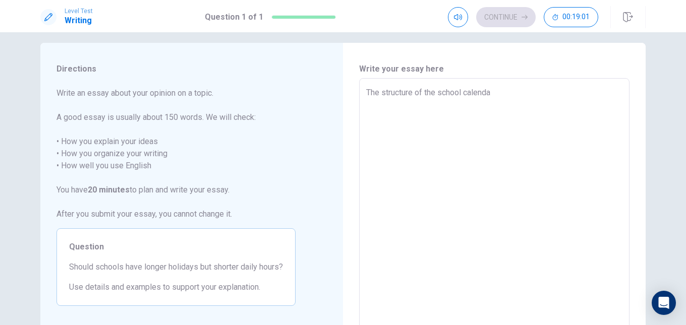
type textarea "The structure of the school calendar"
type textarea "x"
type textarea "The structure of the school calendar"
type textarea "x"
type textarea "The structure of the school calendar h"
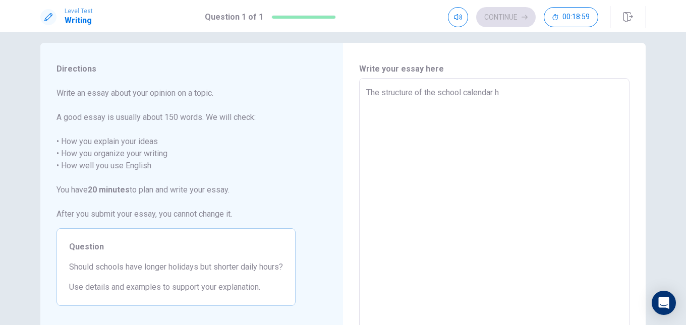
type textarea "x"
type textarea "The structure of the school calendar ha"
type textarea "x"
type textarea "The structure of the school calendar has"
type textarea "x"
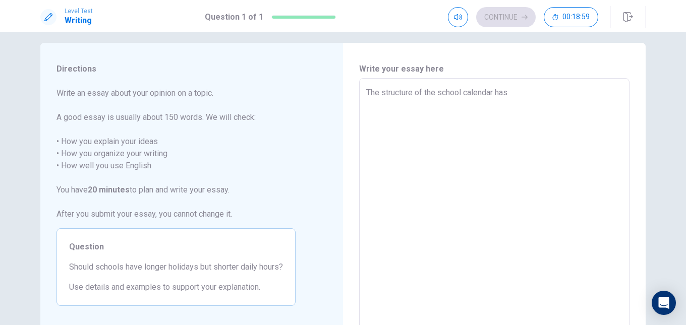
type textarea "The structure of the school calendar has"
type textarea "x"
type textarea "The structure of the school calendar has l"
type textarea "x"
type textarea "The structure of the school calendar has lo"
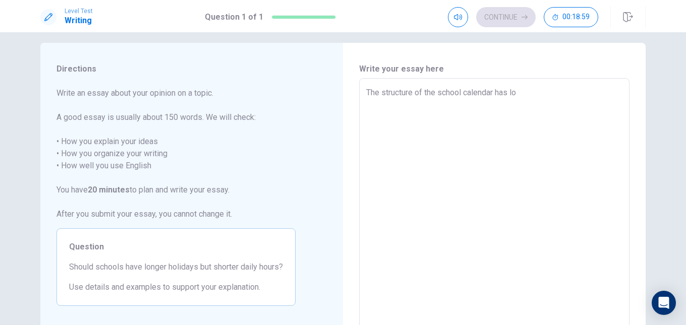
type textarea "x"
type textarea "The structure of the school calendar has lon"
type textarea "x"
type textarea "The structure of the school calendar has long"
type textarea "x"
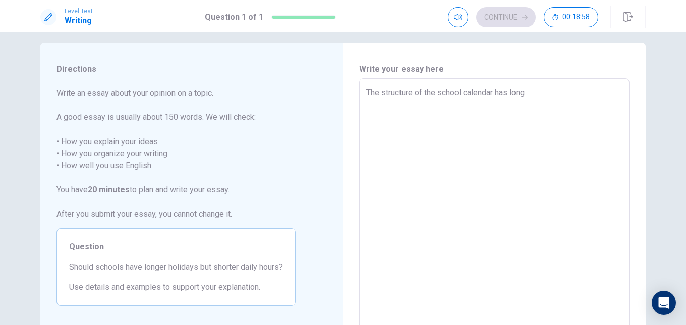
type textarea "The structure of the school calendar has long"
type textarea "x"
type textarea "The structure of the school calendar has long b"
type textarea "x"
type textarea "The structure of the school calendar has long be"
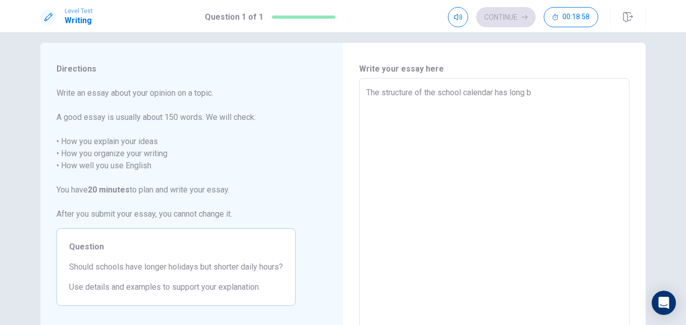
type textarea "x"
type textarea "The structure of the school calendar has long bee"
type textarea "x"
type textarea "The structure of the school calendar has long been"
type textarea "x"
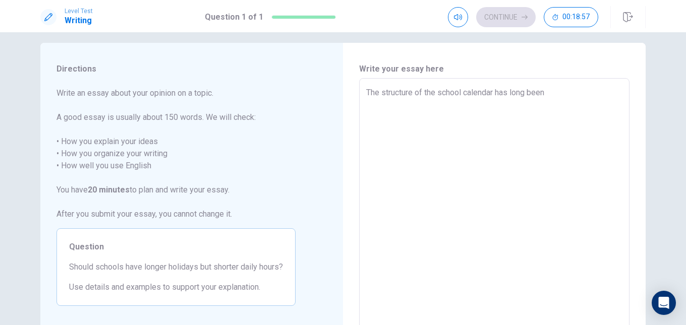
type textarea "The structure of the school calendar has long been"
type textarea "x"
type textarea "The structure of the school calendar has long been a"
type textarea "x"
type textarea "The structure of the school calendar has long been a"
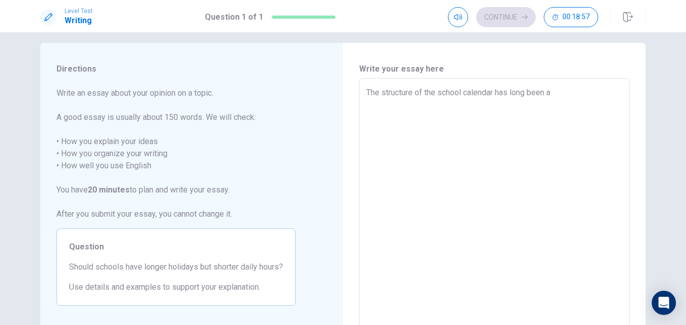
type textarea "x"
type textarea "The structure of the school calendar has long been a s"
type textarea "x"
type textarea "The structure of the school calendar has long been a su"
type textarea "x"
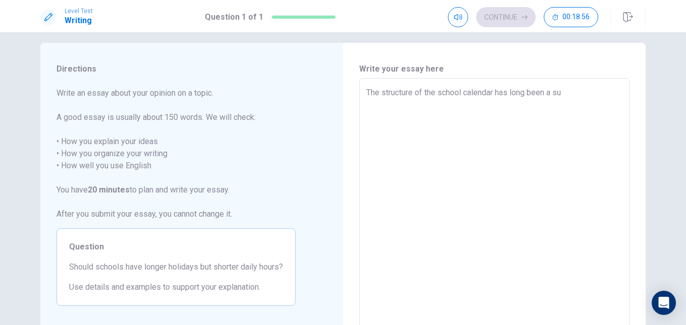
type textarea "The structure of the school calendar has long been a sub"
type textarea "x"
type textarea "The structure of the school calendar has long been a subj"
type textarea "x"
type textarea "The structure of the school calendar has long been a subje"
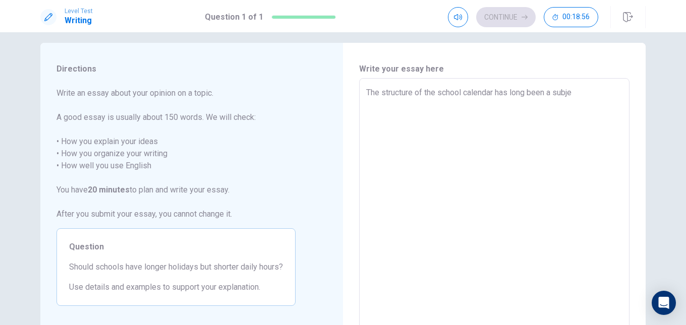
type textarea "x"
type textarea "The structure of the school calendar has long been a subjec"
type textarea "x"
type textarea "The structure of the school calendar has long been a subject"
type textarea "x"
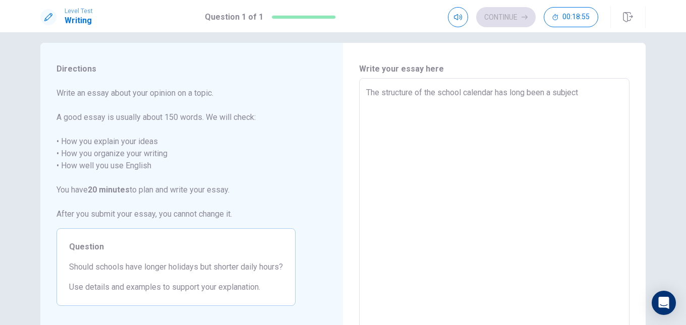
type textarea "The structure of the school calendar has long been a subject"
type textarea "x"
type textarea "The structure of the school calendar has long been a subject o"
type textarea "x"
type textarea "The structure of the school calendar has long been a subject of"
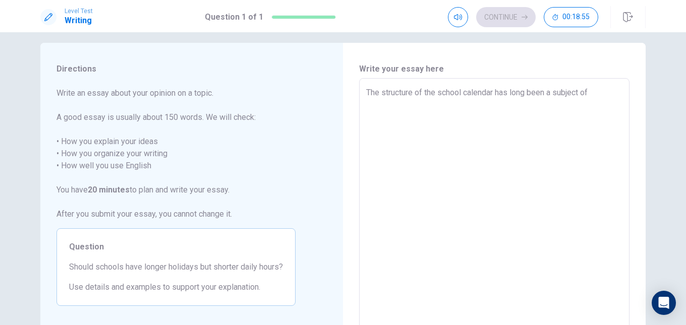
type textarea "x"
type textarea "The structure of the school calendar has long been a subject of"
type textarea "x"
type textarea "The structure of the school calendar has long been a subject of e"
type textarea "x"
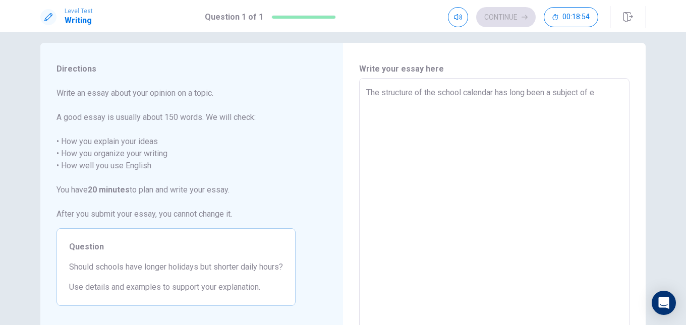
type textarea "The structure of the school calendar has long been a subject of ed"
type textarea "x"
type textarea "The structure of the school calendar has long been a subject of edu"
type textarea "x"
type textarea "The structure of the school calendar has long been a subject of educ"
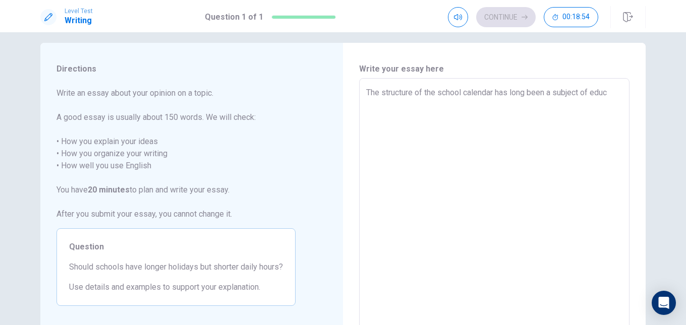
type textarea "x"
type textarea "The structure of the school calendar has long been a subject of educa"
type textarea "x"
type textarea "The structure of the school calendar has long been a subject of educat"
type textarea "x"
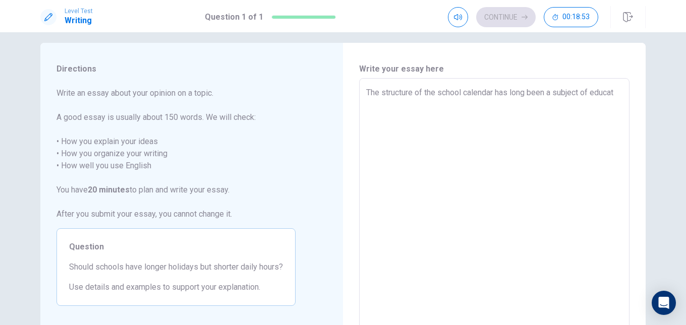
type textarea "The structure of the school calendar has long been a subject of educati"
type textarea "x"
type textarea "The structure of the school calendar has long been a subject of educatio"
type textarea "x"
type textarea "The structure of the school calendar has long been a subject of education"
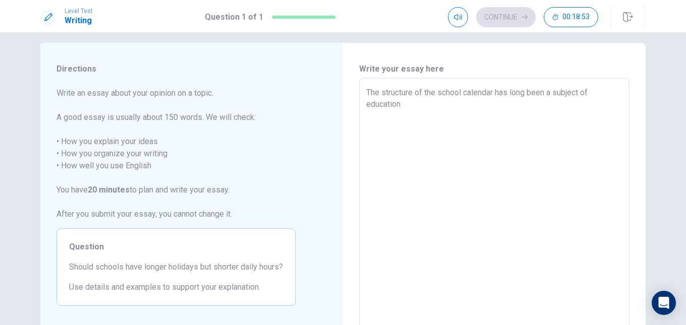
type textarea "x"
type textarea "The structure of the school calendar has long been a subject of educationa"
type textarea "x"
type textarea "The structure of the school calendar has long been a subject of educational"
type textarea "x"
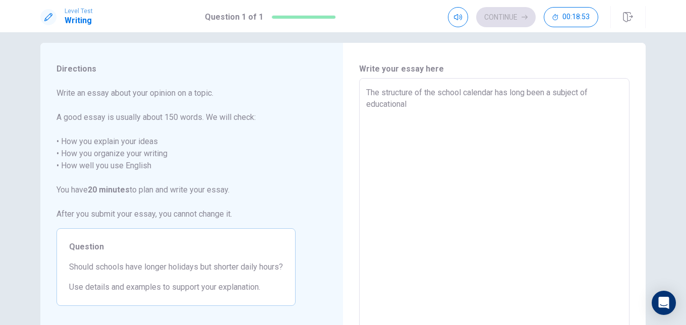
type textarea "The structure of the school calendar has long been a subject of educational"
type textarea "x"
type textarea "The structure of the school calendar has long been a subject of educational d"
type textarea "x"
type textarea "The structure of the school calendar has long been a subject of educational de"
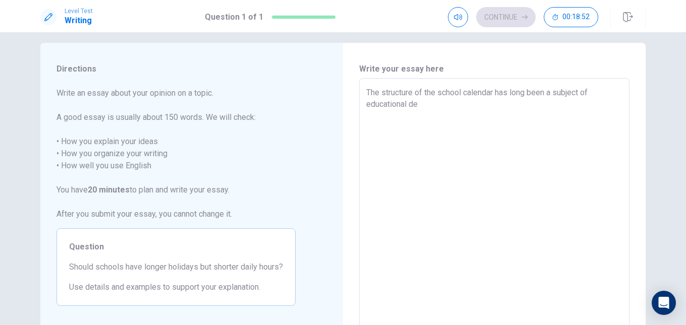
type textarea "x"
type textarea "The structure of the school calendar has long been a subject of educational deb"
type textarea "x"
type textarea "The structure of the school calendar has long been a subject of educational deba"
type textarea "x"
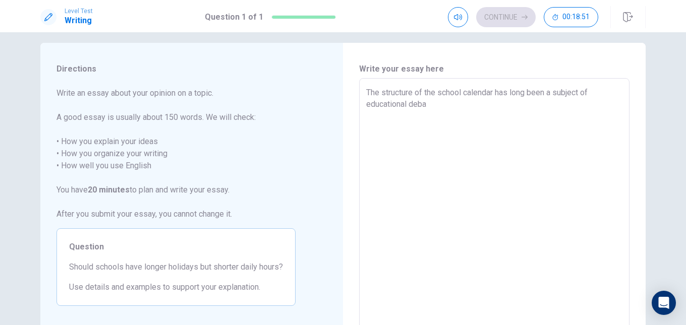
type textarea "The structure of the school calendar has long been a subject of educational deb…"
type textarea "x"
type textarea "The structure of the school calendar has long been a subject of educational deb…"
type textarea "x"
type textarea "The structure of the school calendar has long been a subject of educational deb…"
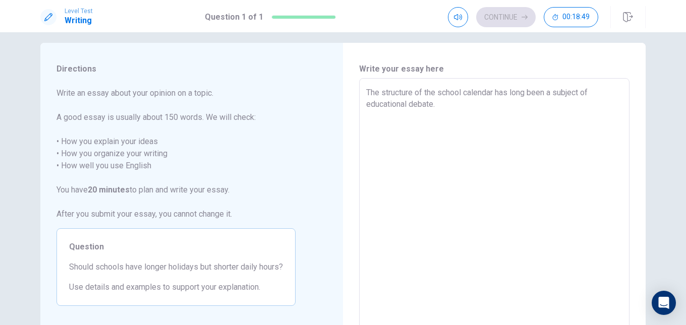
type textarea "x"
type textarea "The structure of the school calendar has long been a subject of educational deb…"
type textarea "x"
type textarea "The structure of the school calendar has long been a subject of educational deb…"
type textarea "x"
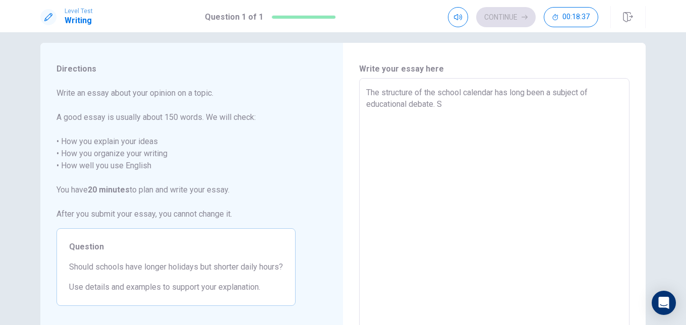
type textarea "The structure of the school calendar has long been a subject of educational deb…"
type textarea "x"
type textarea "The structure of the school calendar has long been a subject of educational deb…"
type textarea "x"
type textarea "The structure of the school calendar has long been a subject of educational deb…"
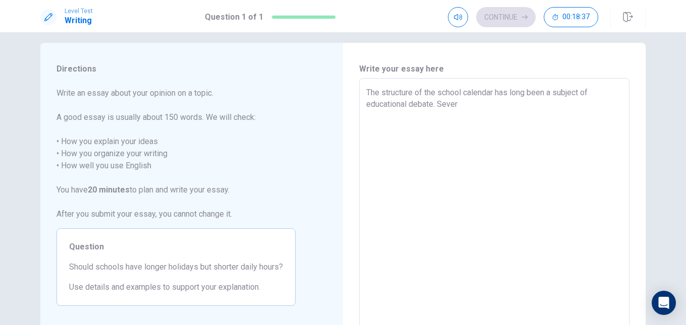
type textarea "x"
type textarea "The structure of the school calendar has long been a subject of educational deb…"
type textarea "x"
type textarea "The structure of the school calendar has long been a subject of educational deb…"
type textarea "x"
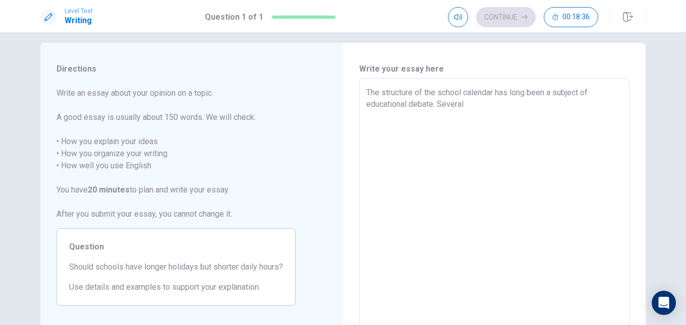
type textarea "The structure of the school calendar has long been a subject of educational deb…"
type textarea "x"
type textarea "The structure of the school calendar has long been a subject of educational deb…"
type textarea "x"
type textarea "The structure of the school calendar has long been a subject of educational deb…"
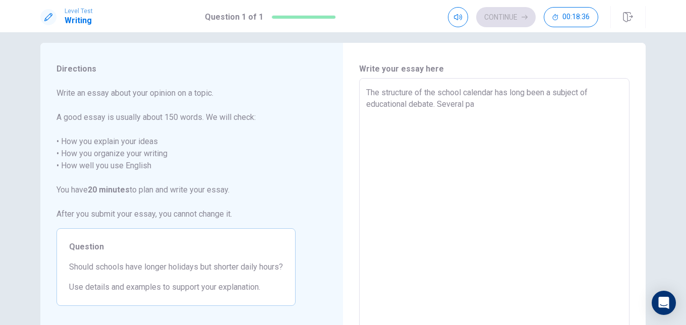
type textarea "x"
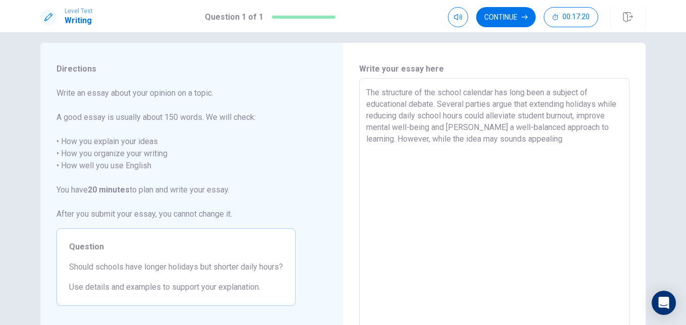
click at [515, 137] on textarea "The structure of the school calendar has long been a subject of educational deb…" at bounding box center [494, 218] width 256 height 262
click at [578, 142] on textarea "The structure of the school calendar has long been a subject of educational deb…" at bounding box center [494, 218] width 256 height 262
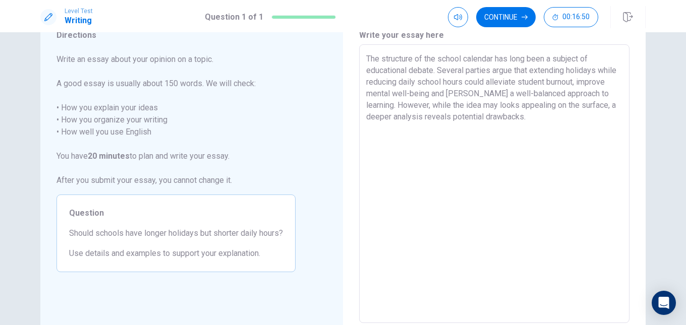
scroll to position [44, 0]
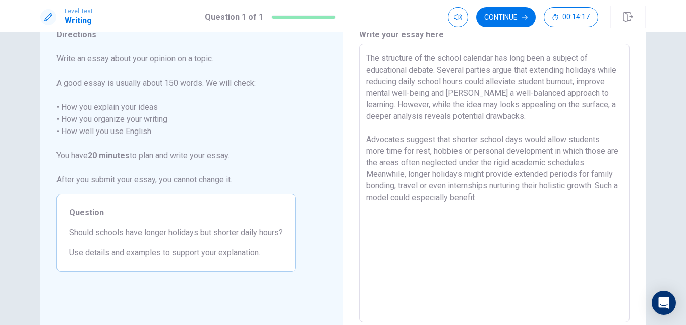
drag, startPoint x: 365, startPoint y: 198, endPoint x: 393, endPoint y: 199, distance: 28.2
click at [393, 199] on textarea "The structure of the school calendar has long been a subject of educational deb…" at bounding box center [494, 183] width 256 height 262
click at [505, 200] on textarea "The structure of the school calendar has long been a subject of educational deb…" at bounding box center [494, 183] width 256 height 262
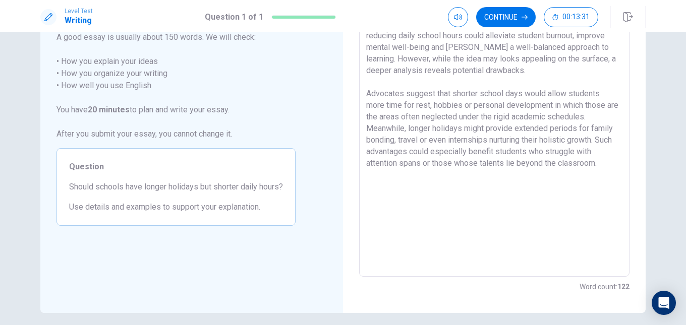
scroll to position [90, 0]
click at [389, 198] on textarea "The structure of the school calendar has long been a subject of educational deb…" at bounding box center [494, 137] width 256 height 262
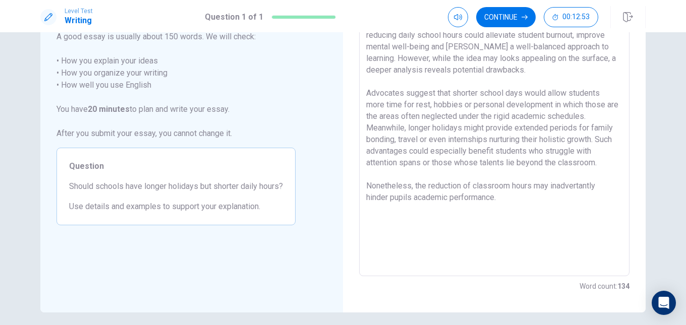
click at [520, 201] on textarea "The structure of the school calendar has long been a subject of educational deb…" at bounding box center [494, 137] width 256 height 262
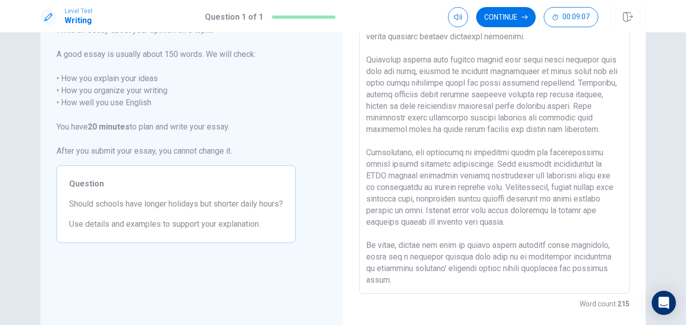
scroll to position [73, 0]
drag, startPoint x: 443, startPoint y: 95, endPoint x: 454, endPoint y: 94, distance: 11.1
click at [454, 94] on textarea at bounding box center [494, 154] width 256 height 262
click at [497, 94] on textarea at bounding box center [494, 154] width 256 height 262
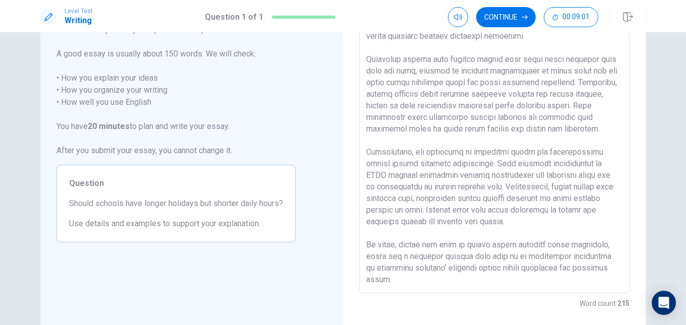
click at [497, 94] on textarea at bounding box center [494, 154] width 256 height 262
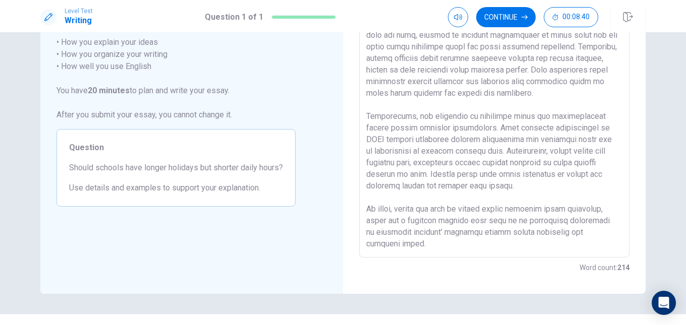
scroll to position [109, 0]
drag, startPoint x: 361, startPoint y: 209, endPoint x: 390, endPoint y: 210, distance: 28.8
click at [390, 210] on div "x ​" at bounding box center [494, 117] width 270 height 279
drag, startPoint x: 390, startPoint y: 210, endPoint x: 360, endPoint y: 212, distance: 29.8
click at [360, 212] on div "x ​" at bounding box center [494, 117] width 270 height 279
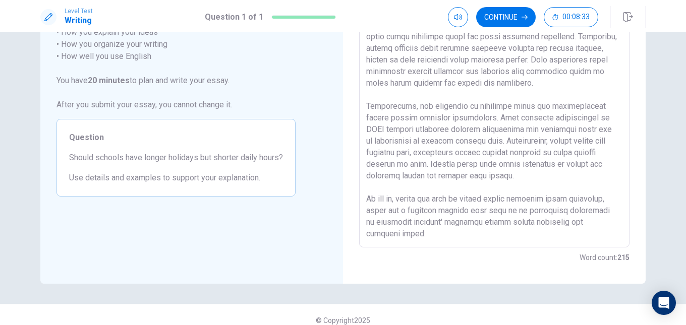
scroll to position [119, 0]
click at [474, 212] on textarea at bounding box center [494, 108] width 256 height 262
drag, startPoint x: 443, startPoint y: 210, endPoint x: 481, endPoint y: 211, distance: 38.3
click at [481, 211] on textarea at bounding box center [494, 108] width 256 height 262
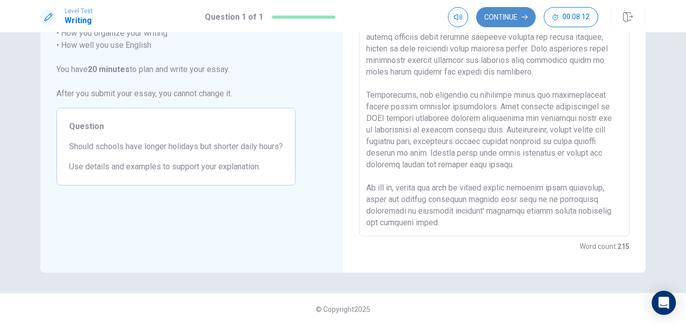
click at [511, 16] on button "Continue" at bounding box center [505, 17] width 59 height 20
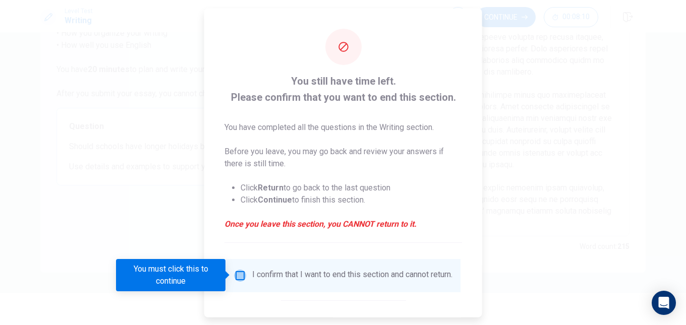
click at [241, 275] on input "You must click this to continue" at bounding box center [240, 275] width 12 height 12
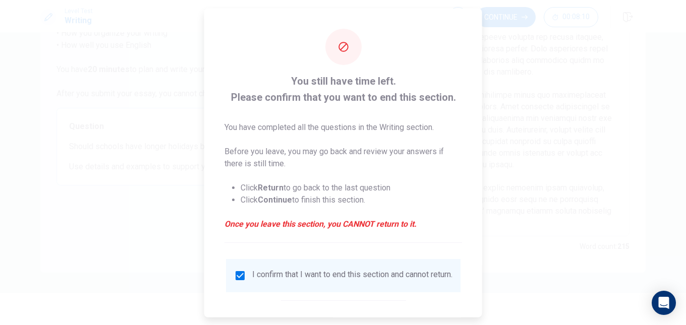
scroll to position [51, 0]
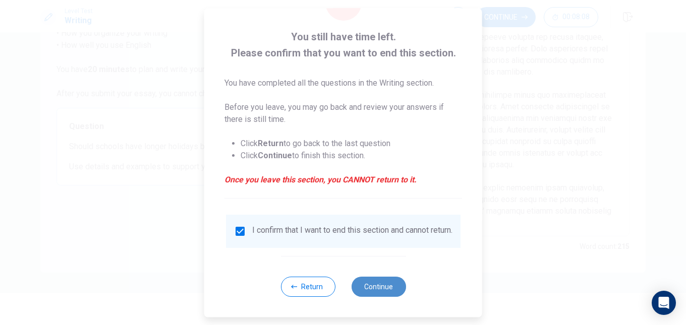
click at [381, 289] on button "Continue" at bounding box center [378, 287] width 54 height 20
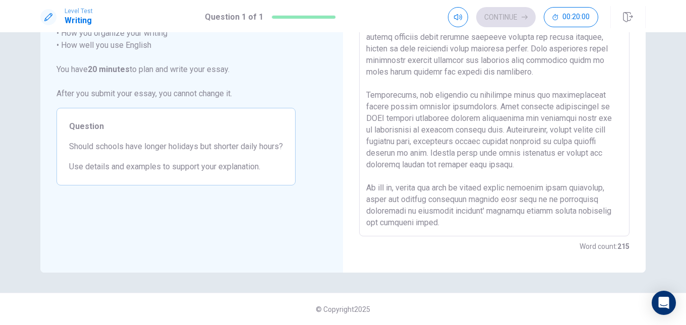
scroll to position [42, 0]
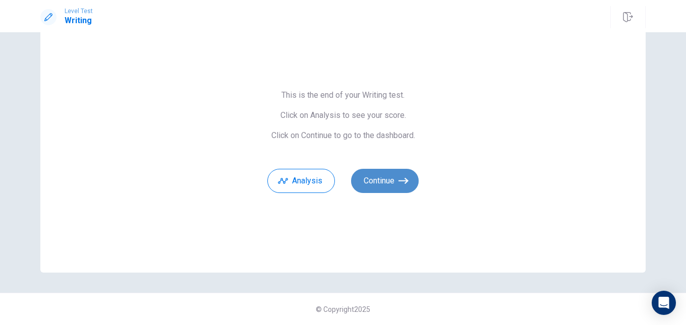
click at [392, 179] on button "Continue" at bounding box center [385, 181] width 68 height 24
